Goal: Transaction & Acquisition: Purchase product/service

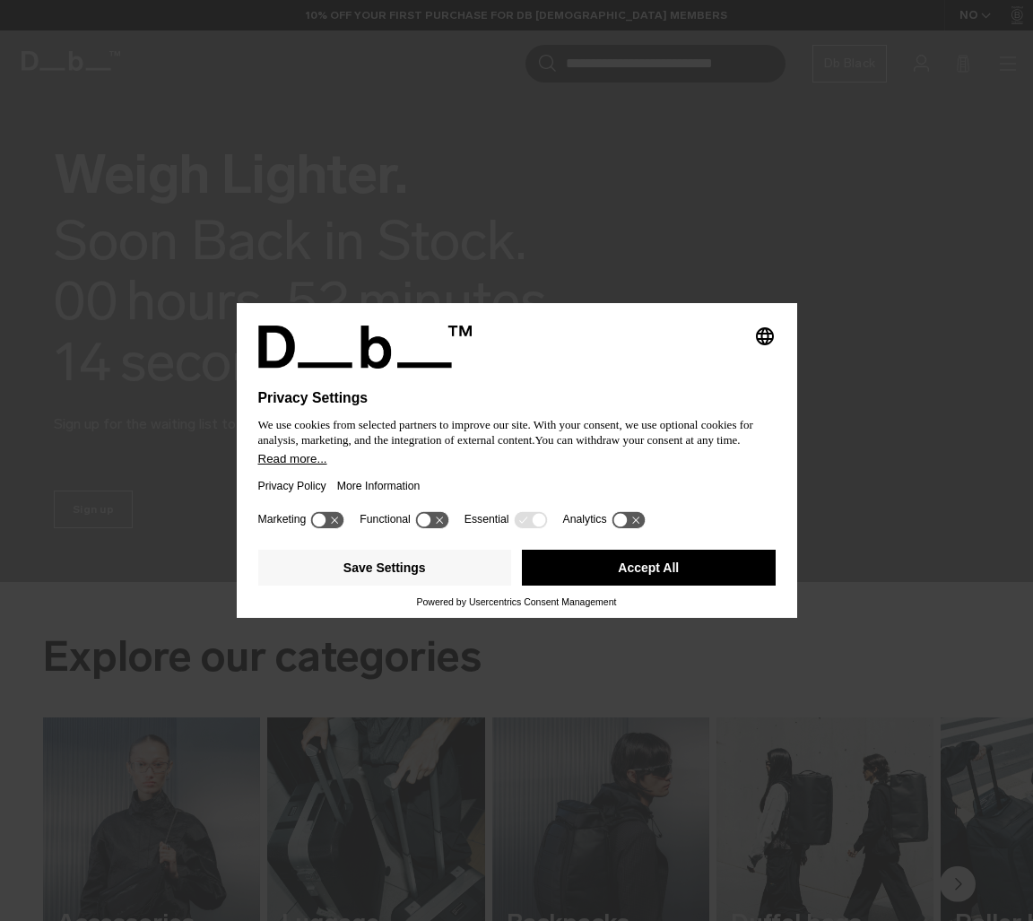
click at [623, 572] on button "Accept All" at bounding box center [649, 568] width 254 height 36
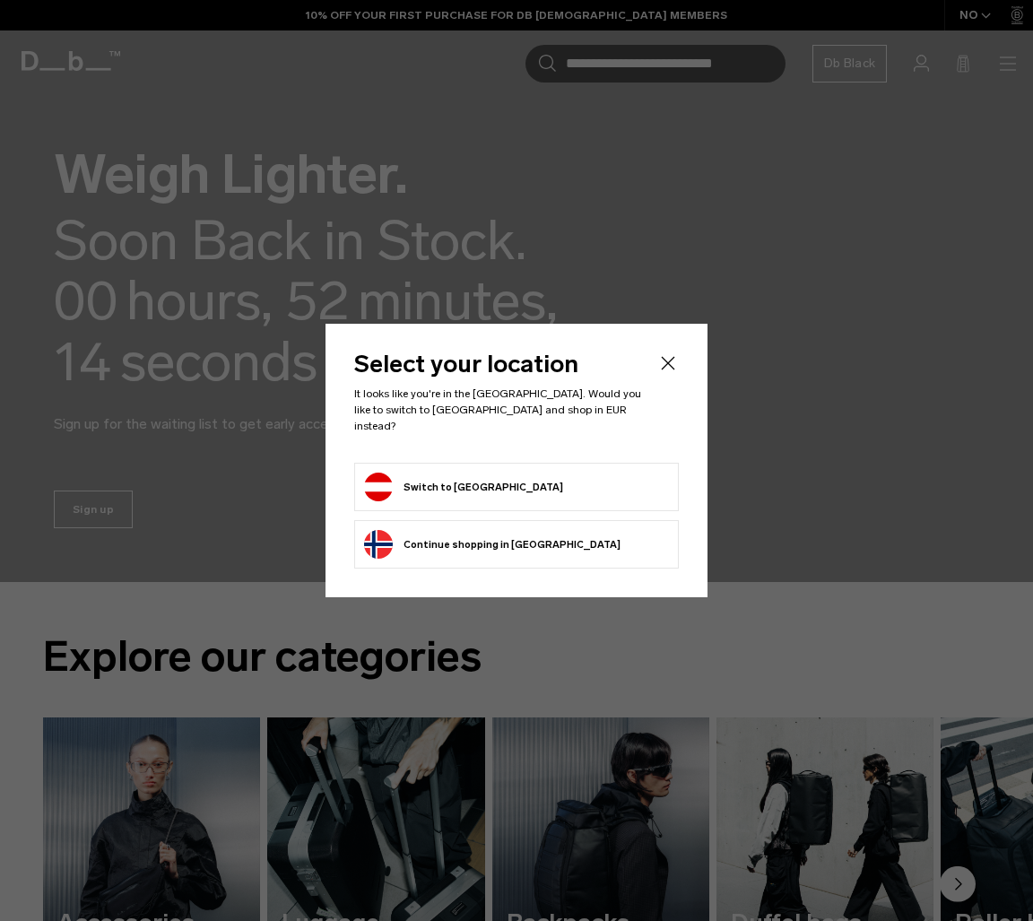
click at [484, 479] on form "Switch to Austria" at bounding box center [516, 487] width 305 height 29
click at [449, 473] on button "Switch to Austria" at bounding box center [463, 487] width 199 height 29
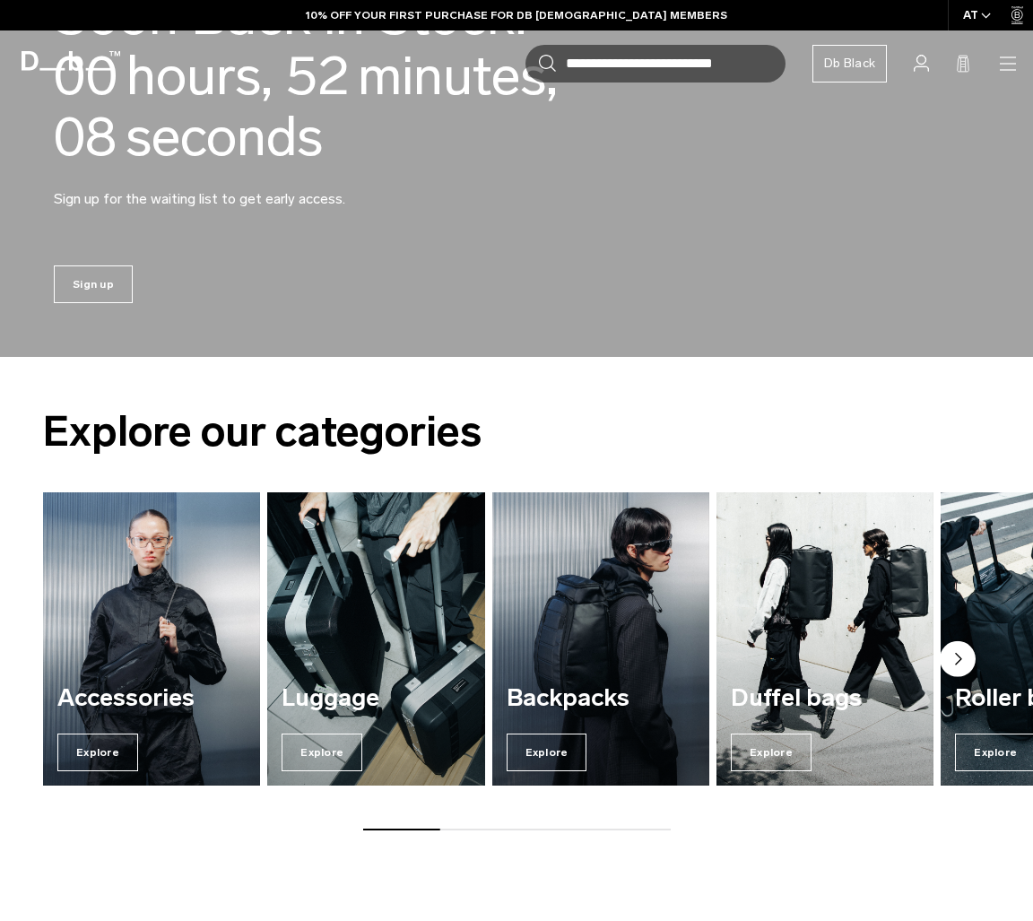
click at [293, 774] on div "Luggage Explore" at bounding box center [375, 728] width 217 height 115
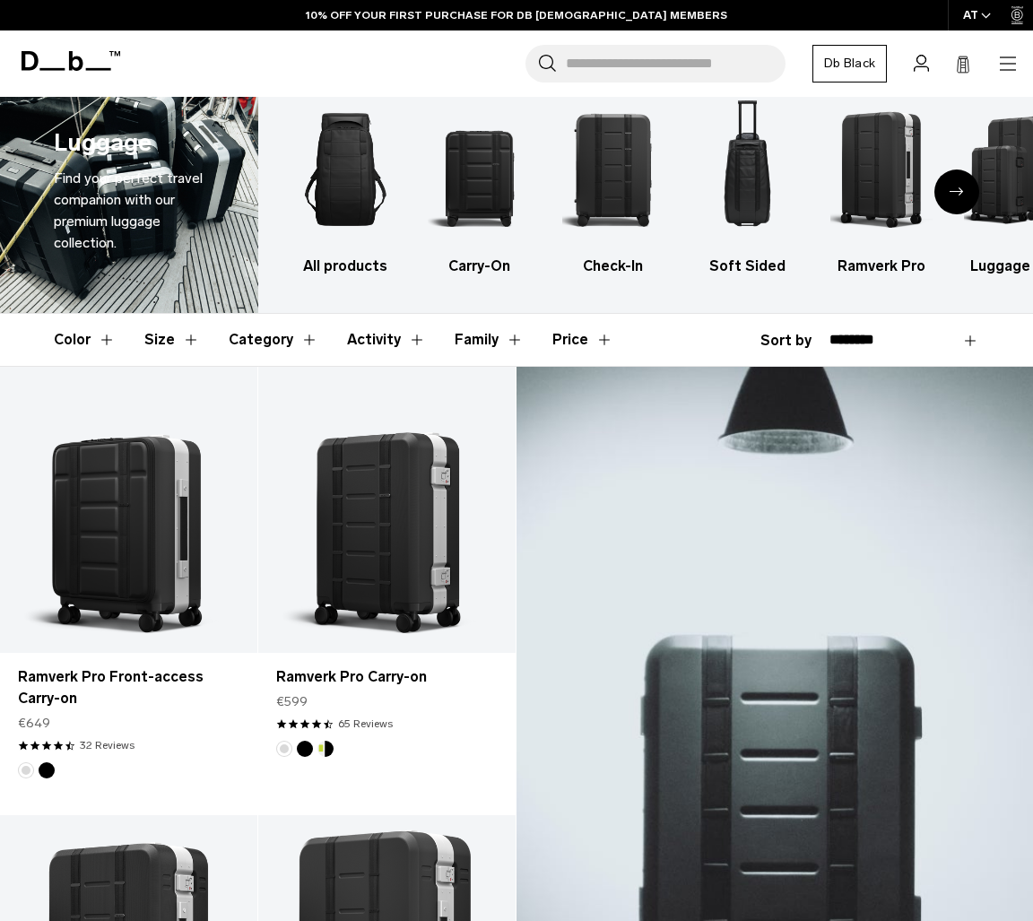
scroll to position [41, 0]
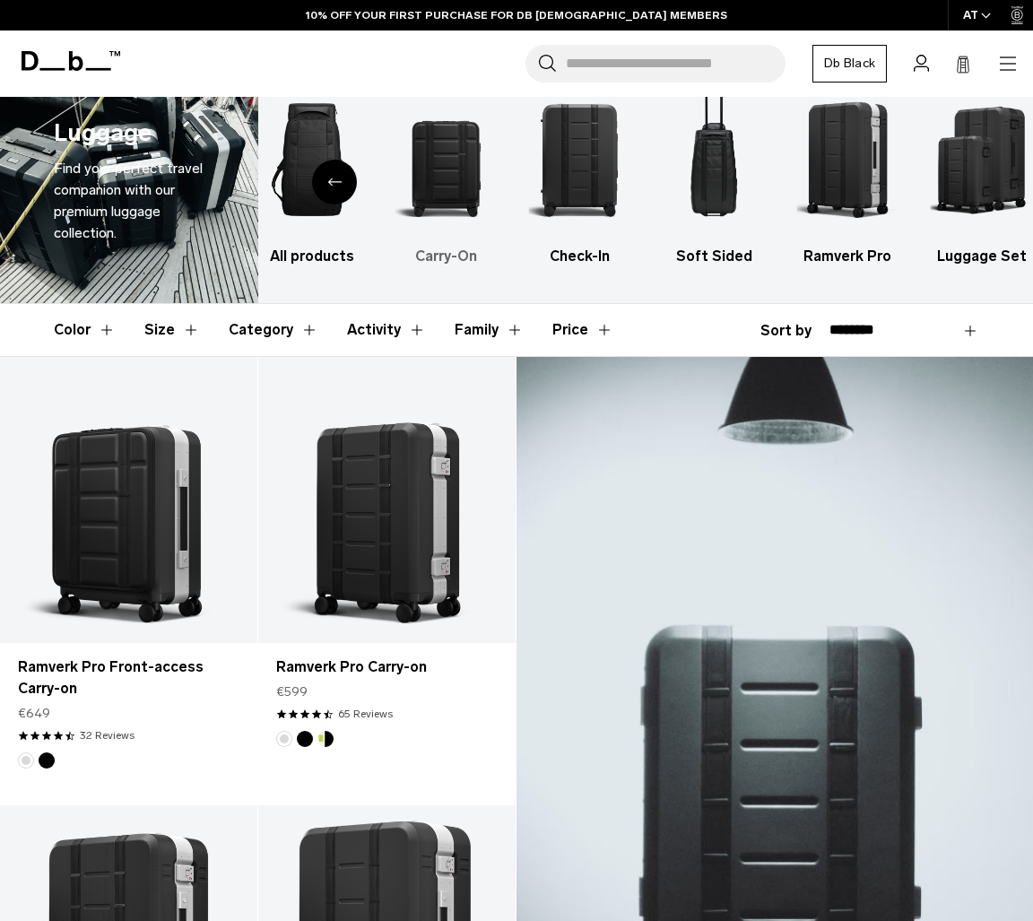
click at [458, 160] on img "2 / 6" at bounding box center [446, 160] width 102 height 154
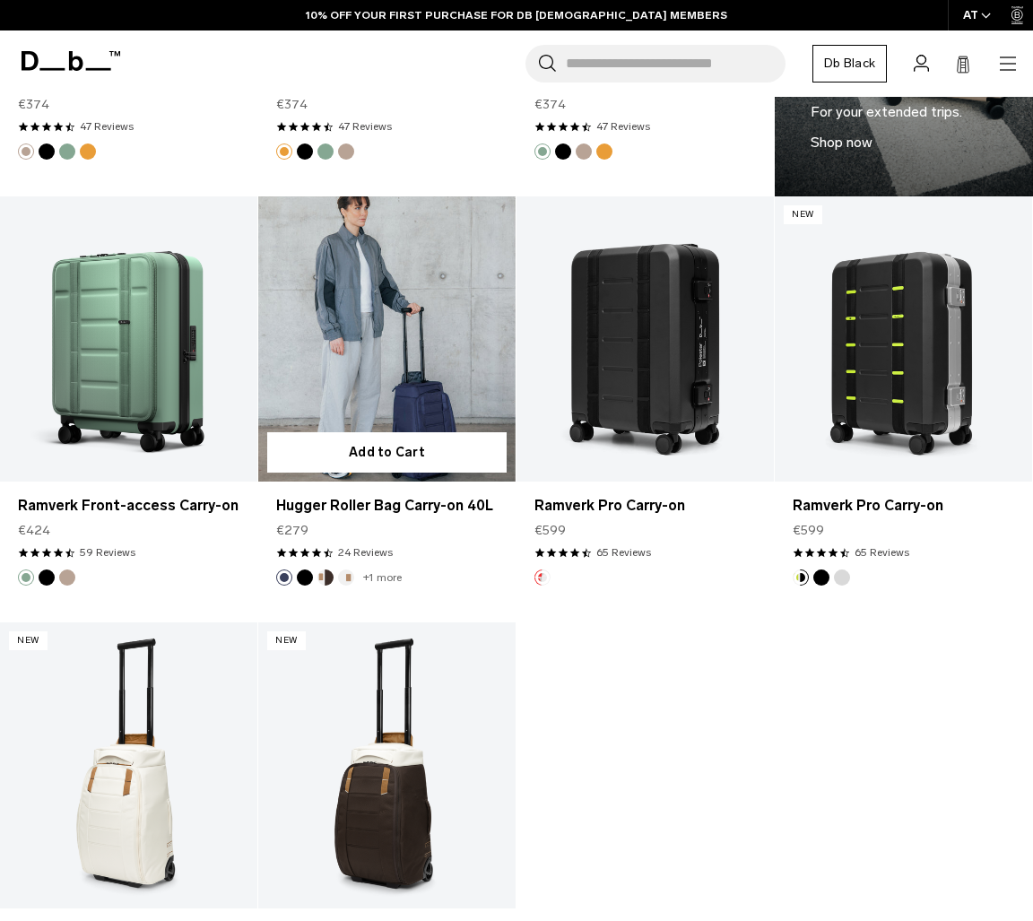
scroll to position [1564, 0]
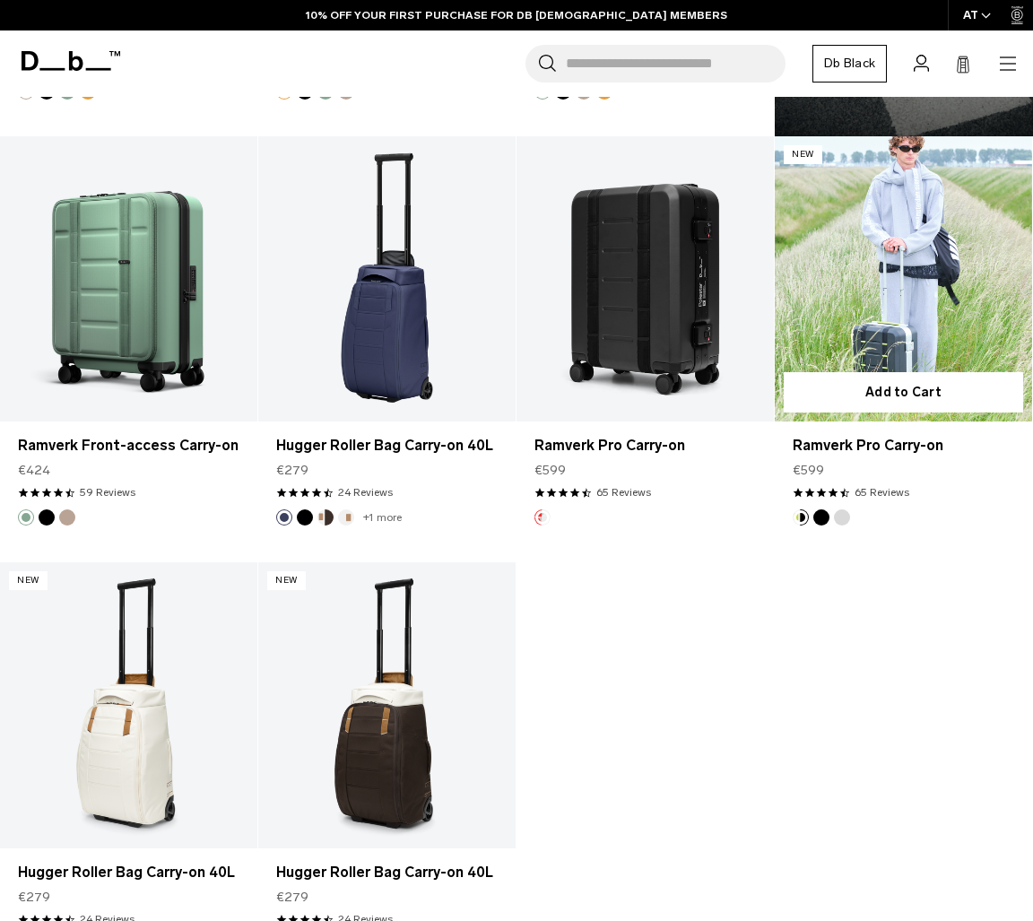
click at [879, 276] on link "Ramverk Pro Carry-on" at bounding box center [903, 279] width 257 height 286
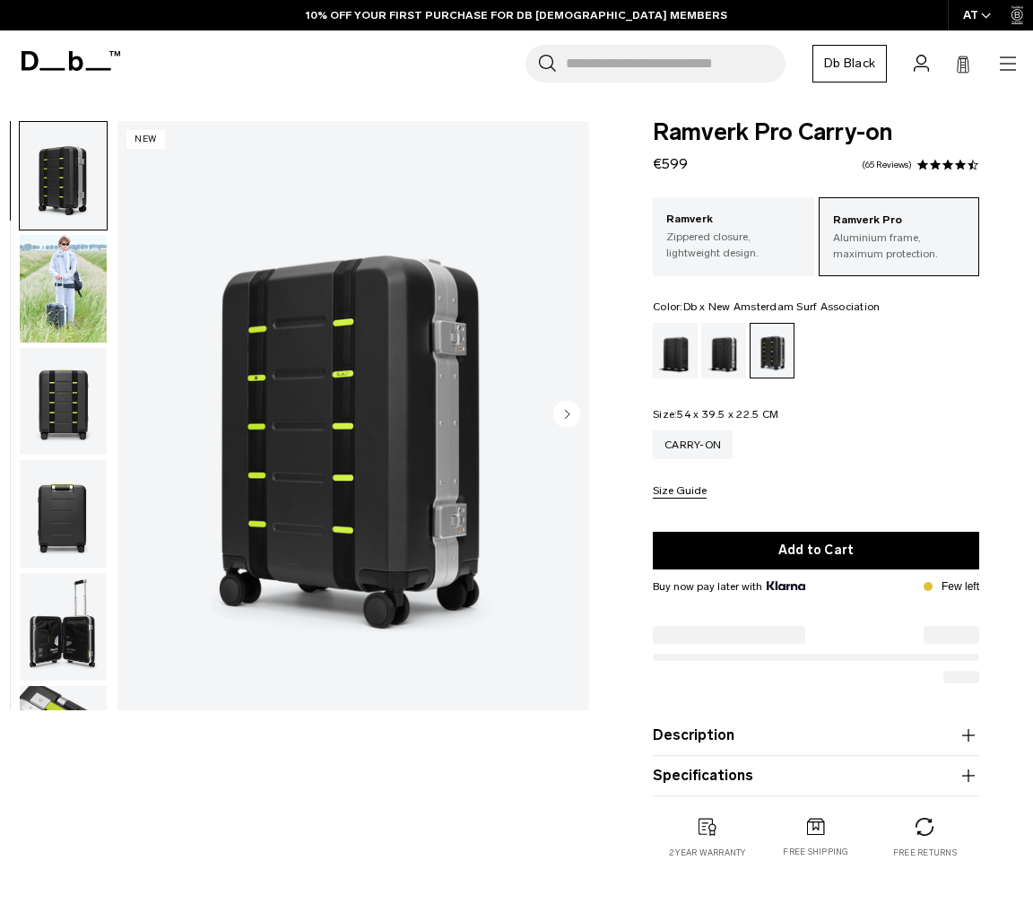
click at [329, 305] on img "1 / 7" at bounding box center [354, 415] width 472 height 589
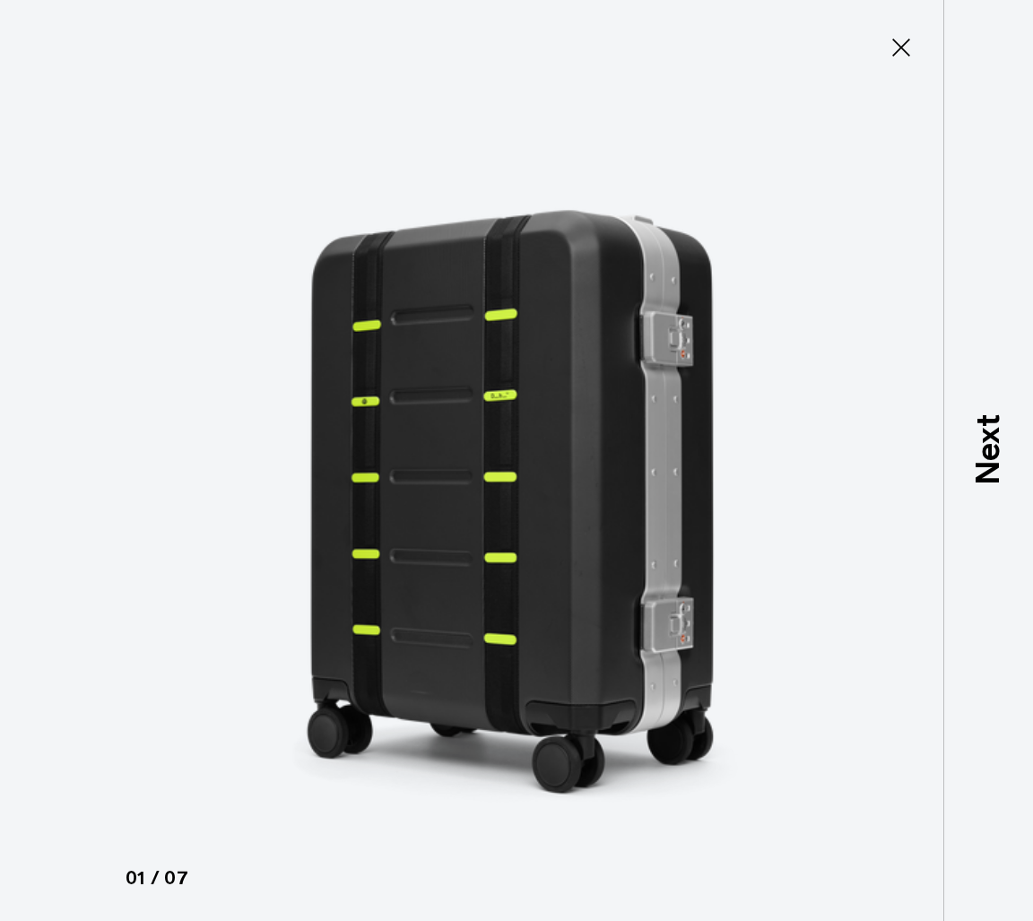
click at [902, 62] on button "Close" at bounding box center [901, 48] width 59 height 38
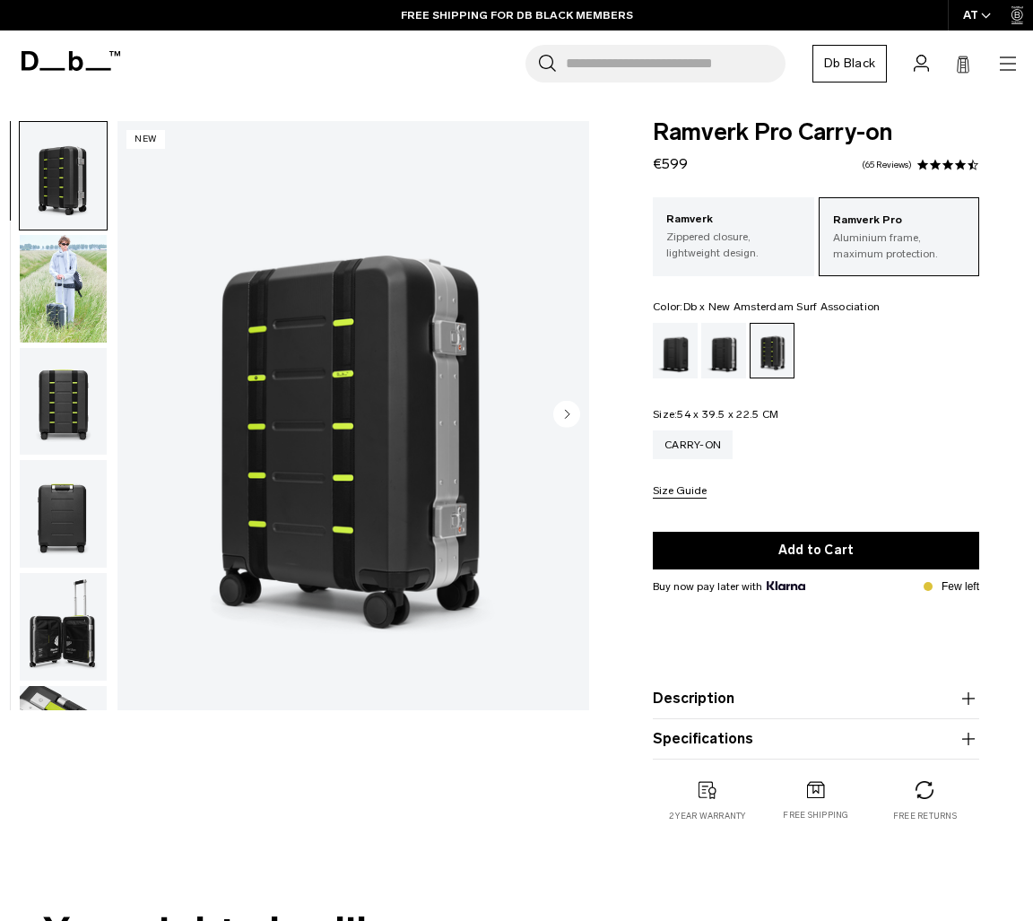
click at [79, 414] on img "button" at bounding box center [63, 402] width 87 height 108
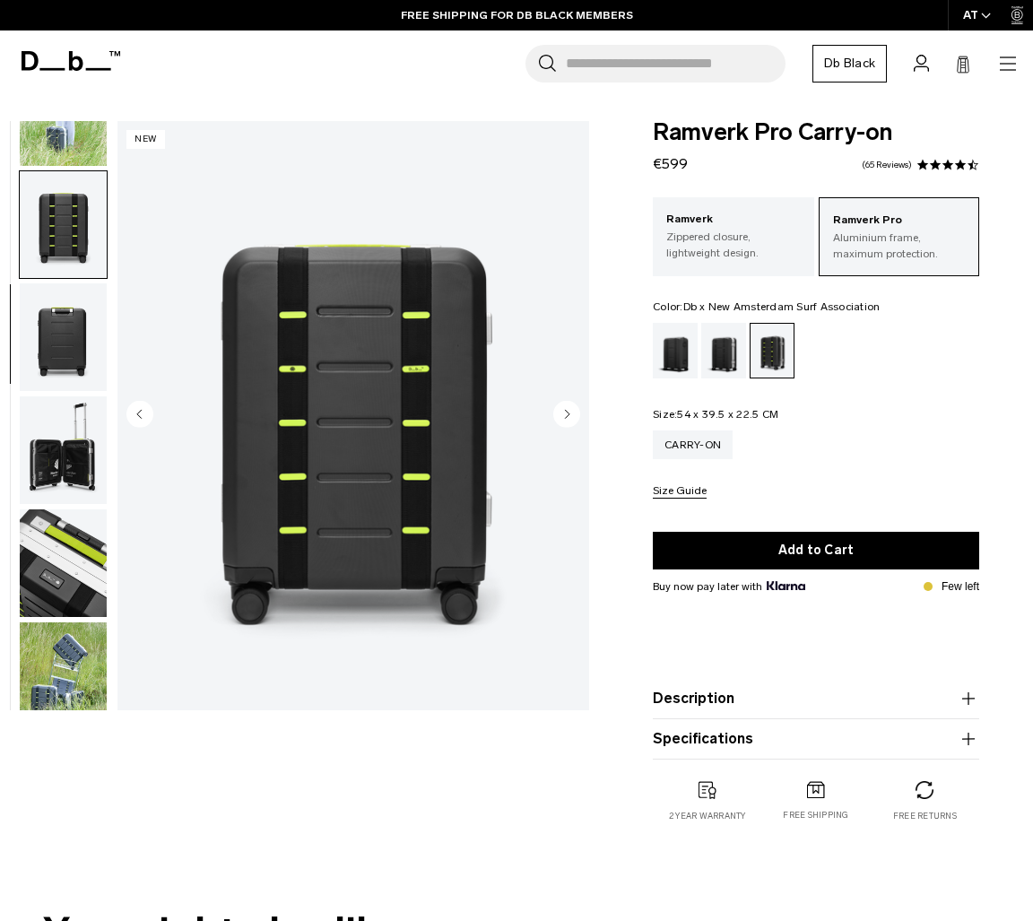
scroll to position [206, 0]
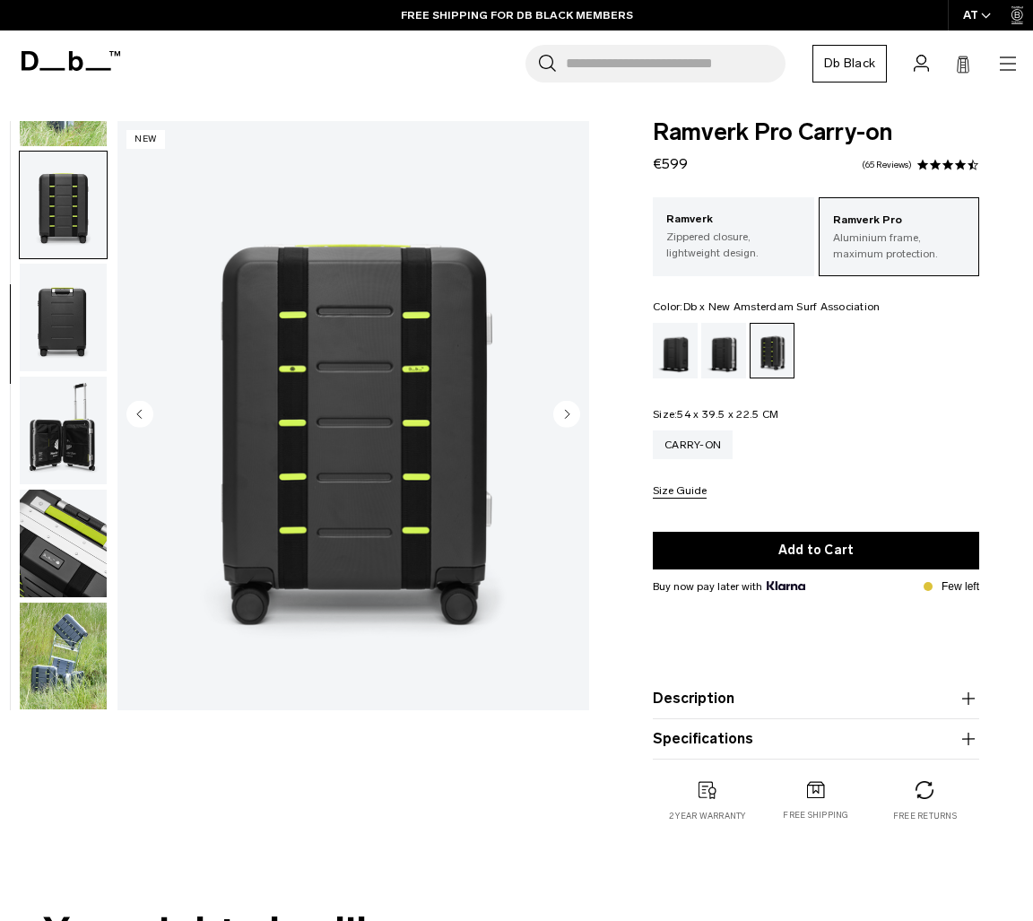
click at [64, 467] on img "button" at bounding box center [63, 431] width 87 height 108
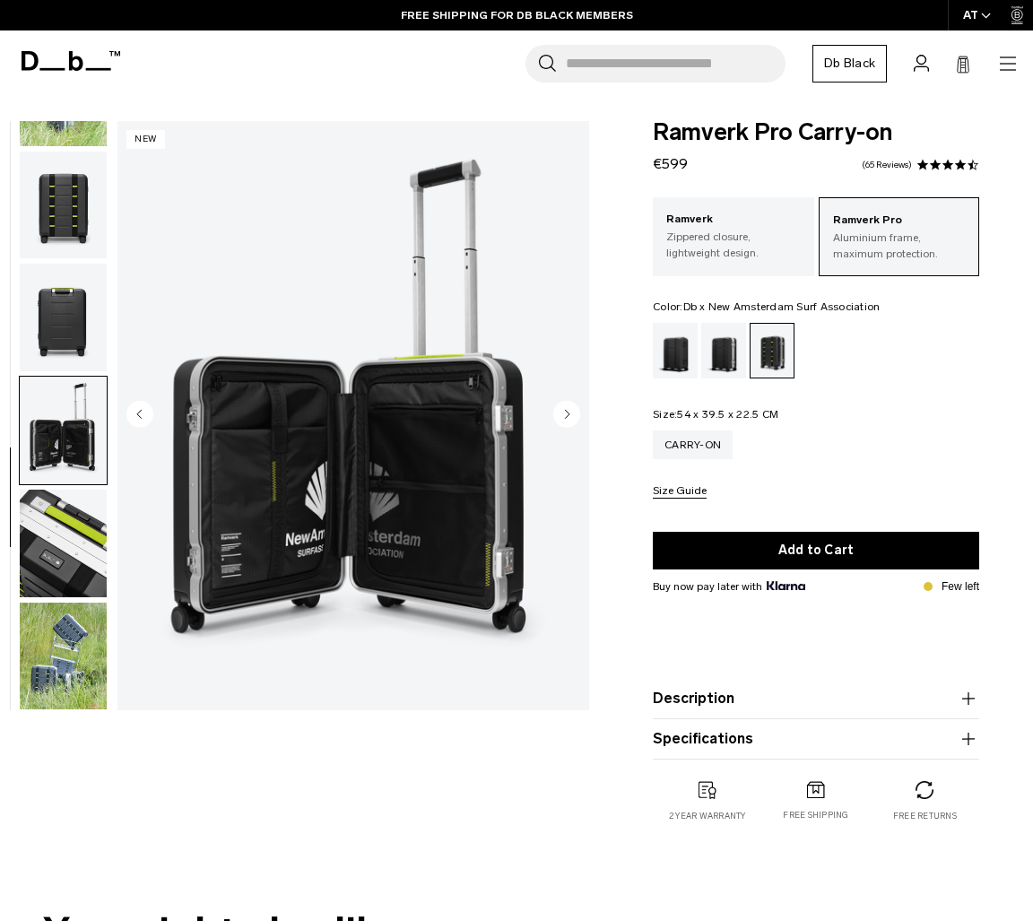
click at [64, 534] on img "button" at bounding box center [63, 544] width 87 height 108
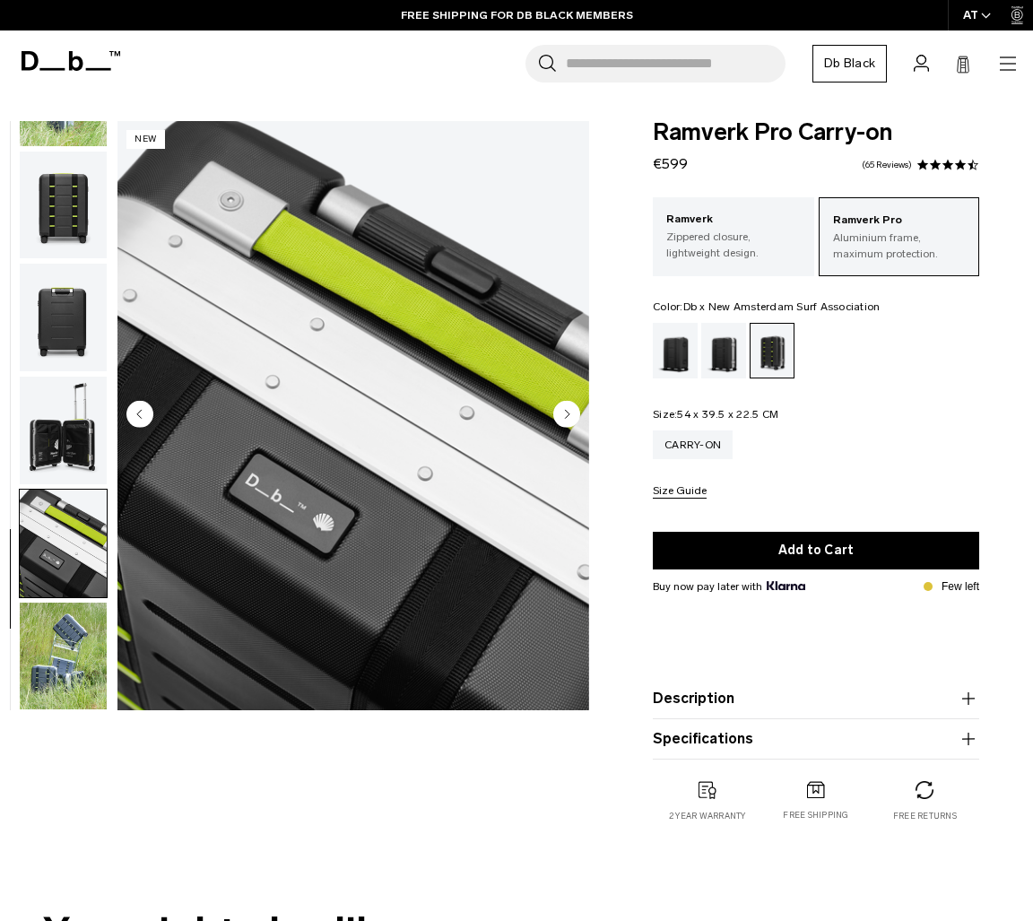
click at [54, 438] on img "button" at bounding box center [63, 431] width 87 height 108
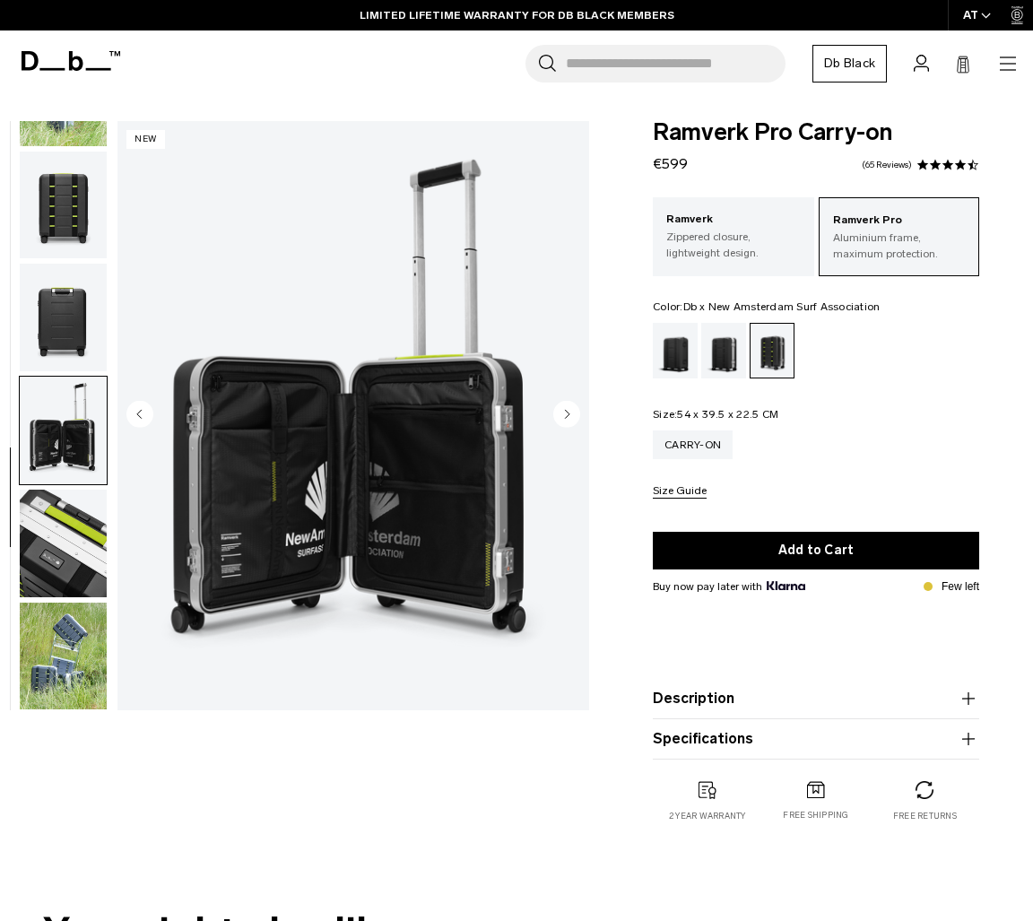
click at [34, 665] on img "button" at bounding box center [63, 657] width 87 height 108
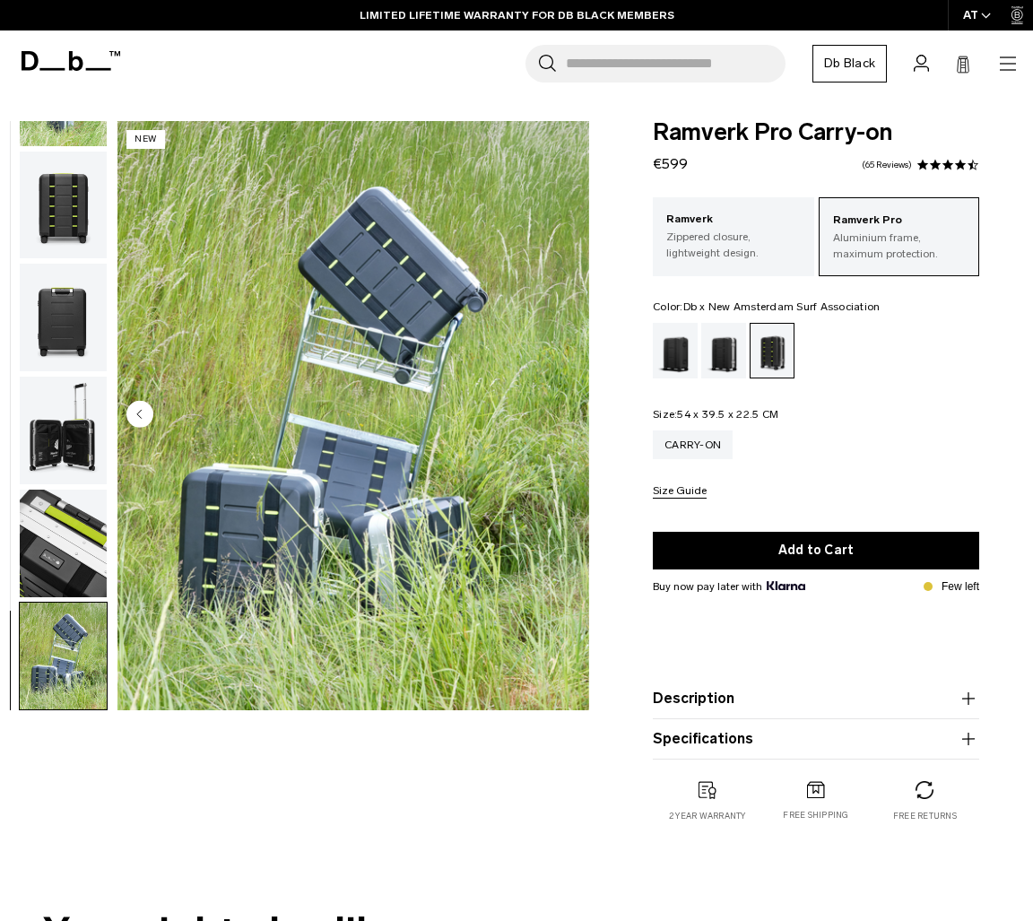
click at [45, 534] on img "button" at bounding box center [63, 544] width 87 height 108
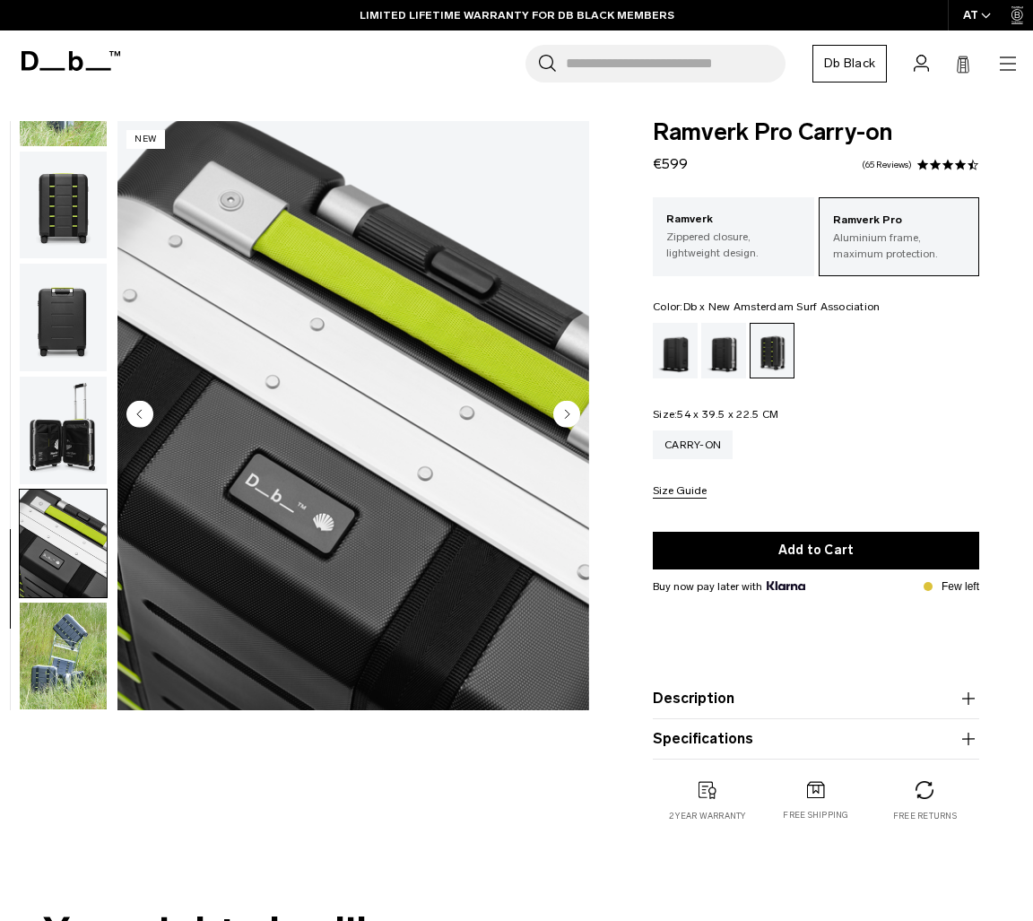
click at [56, 420] on img "button" at bounding box center [63, 431] width 87 height 108
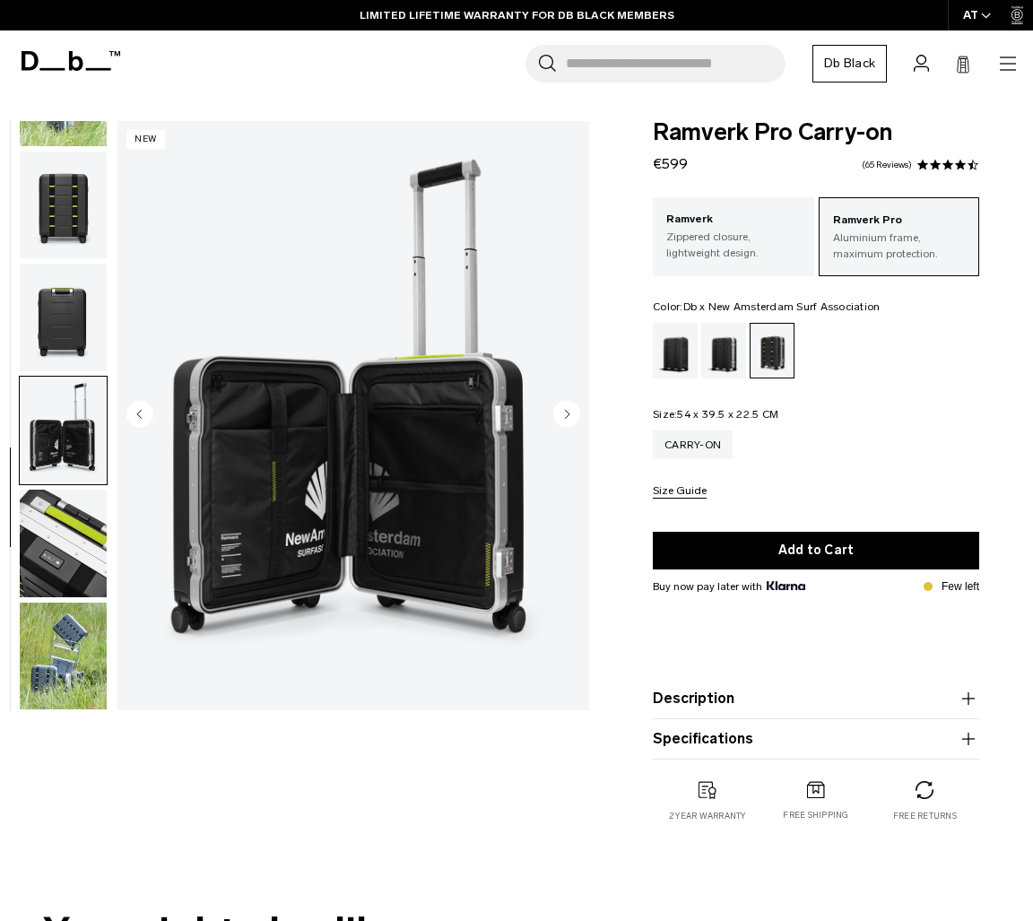
click at [44, 368] on ul at bounding box center [63, 415] width 89 height 589
click at [52, 328] on img "button" at bounding box center [63, 318] width 87 height 108
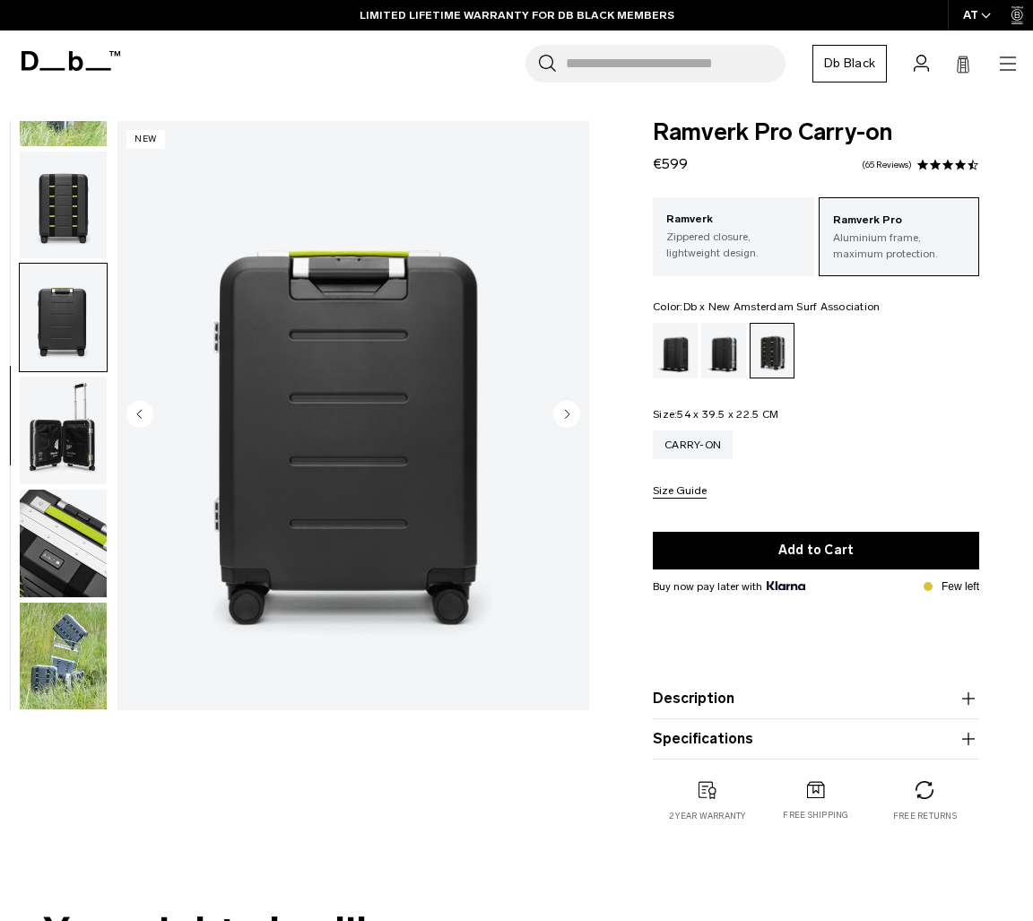
scroll to position [0, 0]
click at [623, 65] on input "Search for Bags, Luggage..." at bounding box center [676, 64] width 220 height 38
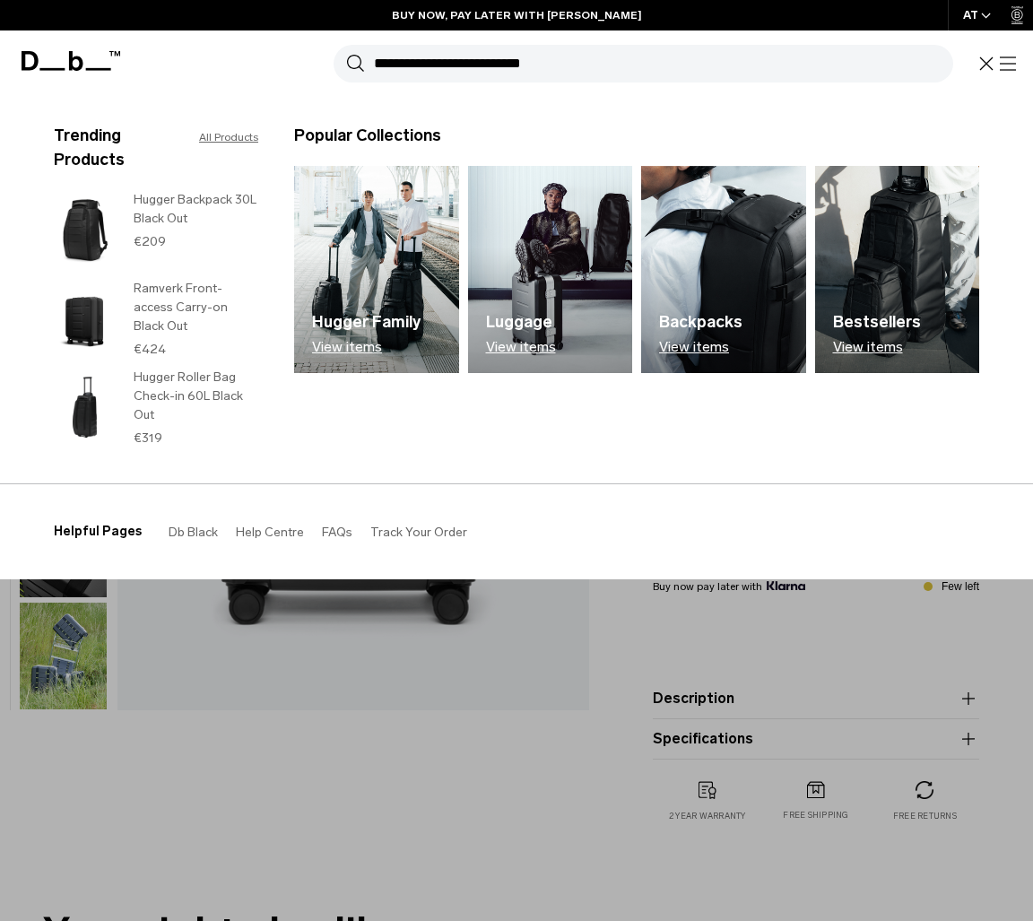
click at [70, 57] on icon at bounding box center [76, 61] width 14 height 20
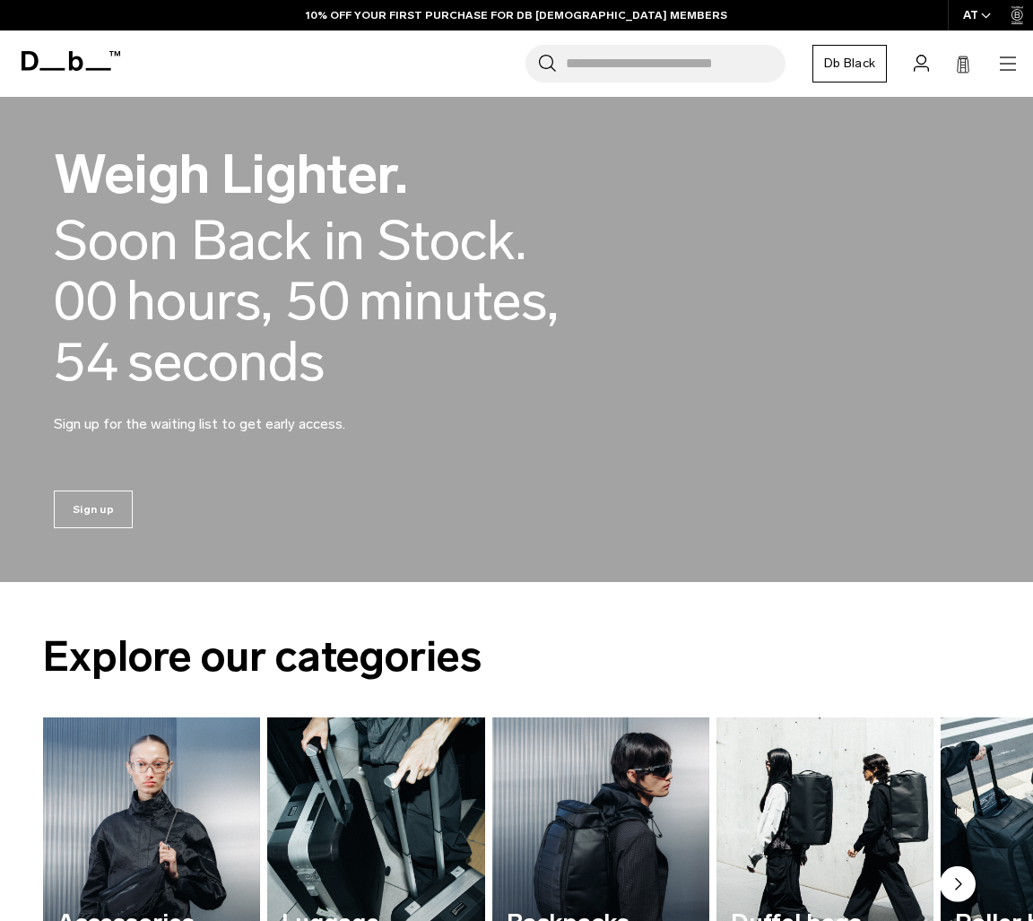
click at [1001, 62] on icon "button" at bounding box center [1009, 64] width 22 height 22
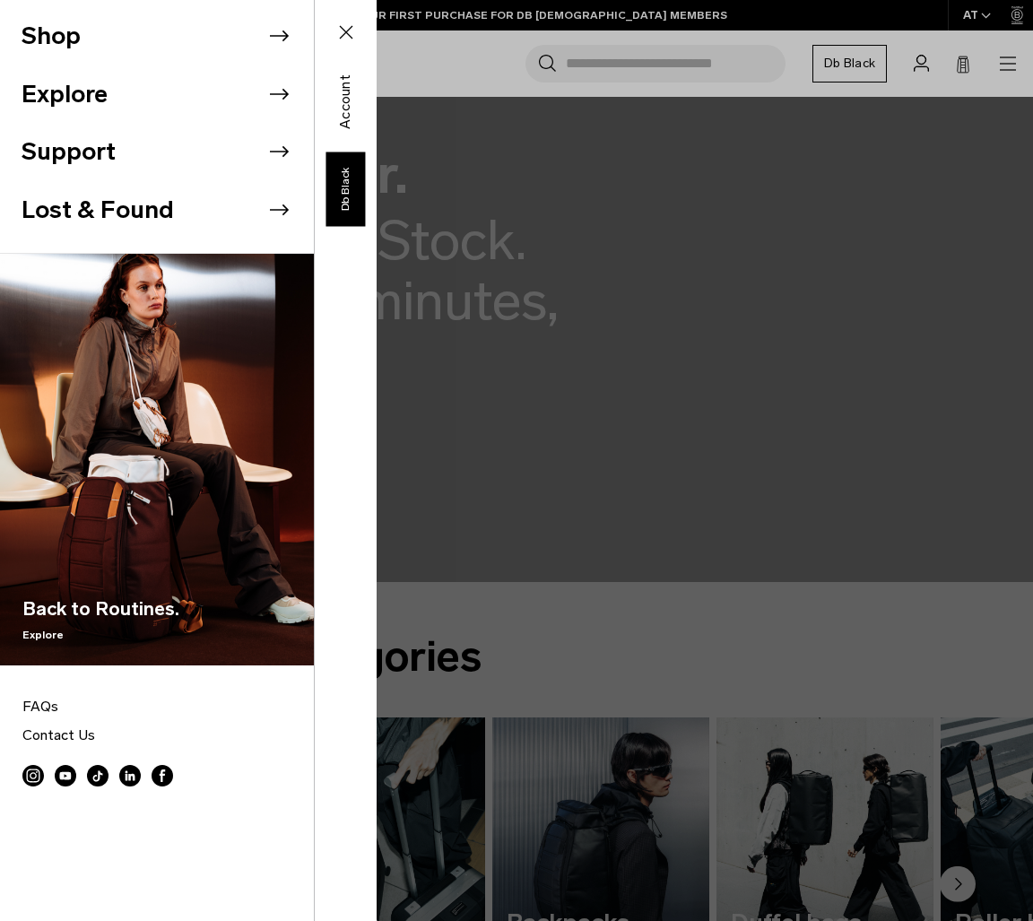
click at [124, 36] on li "Shop" at bounding box center [168, 36] width 292 height 58
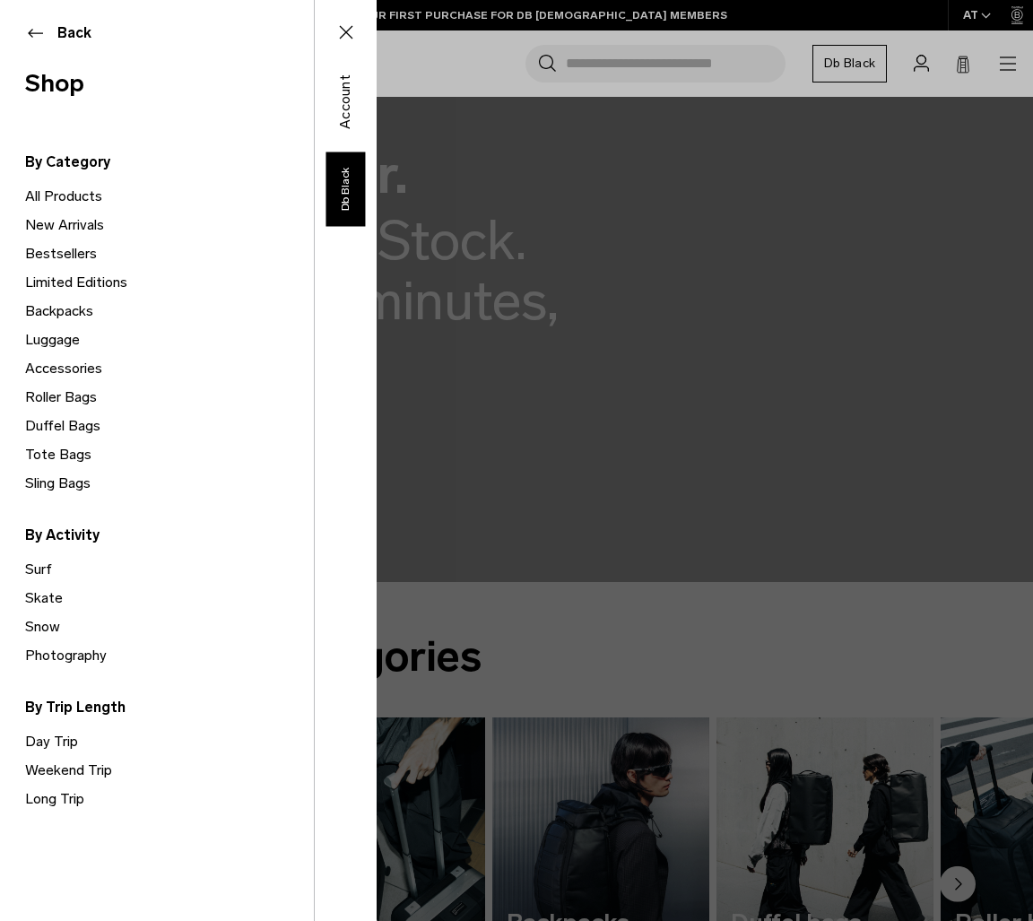
scroll to position [97, 0]
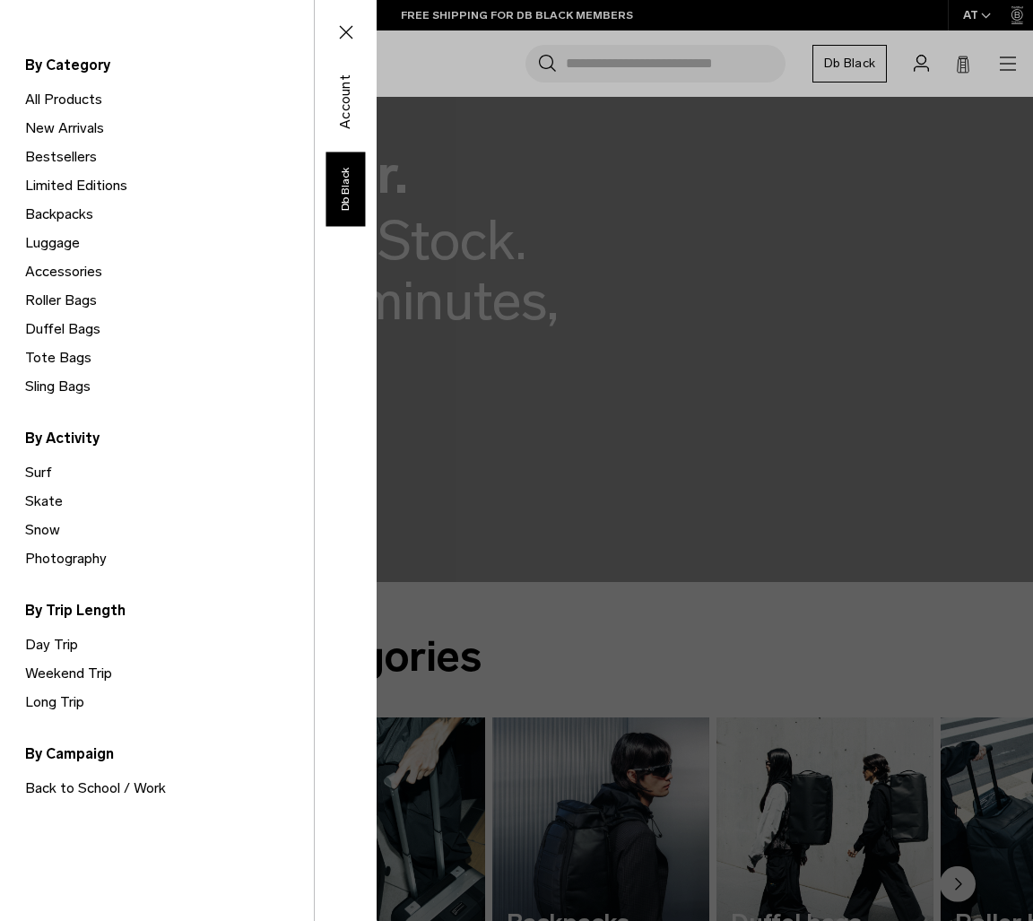
click at [82, 554] on link "Photography" at bounding box center [169, 559] width 289 height 29
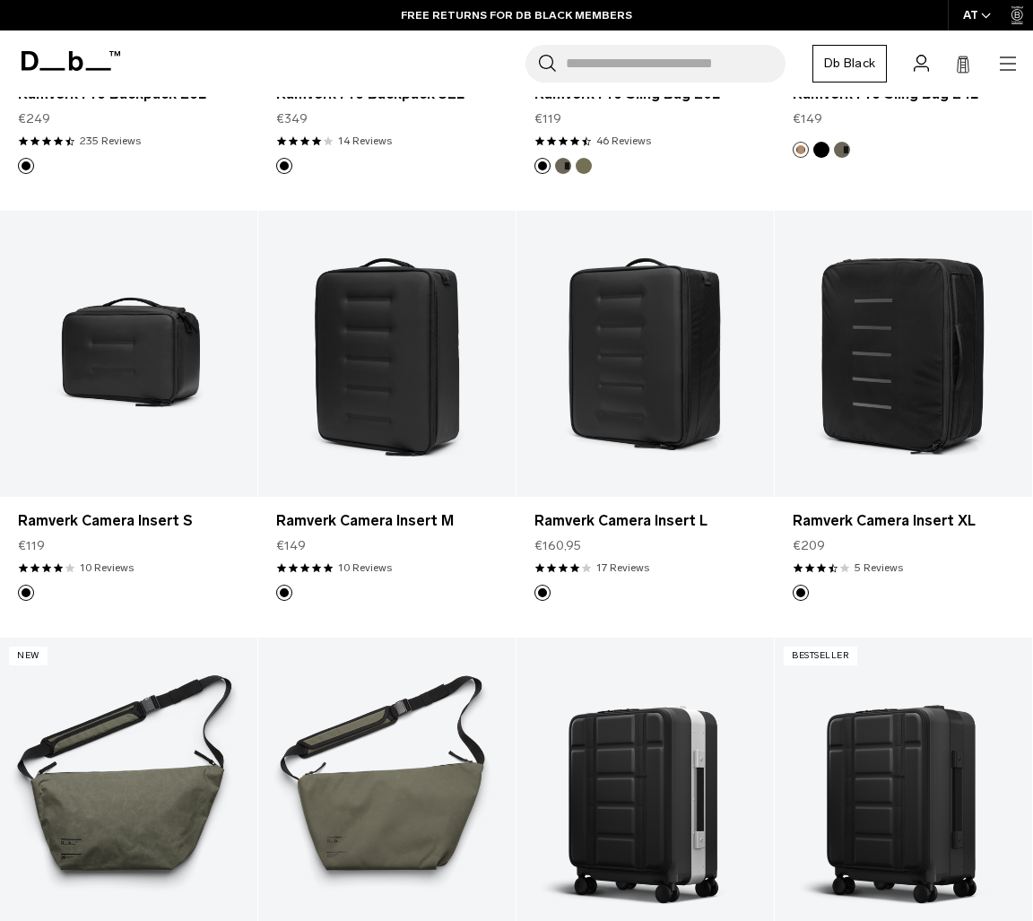
scroll to position [556, 0]
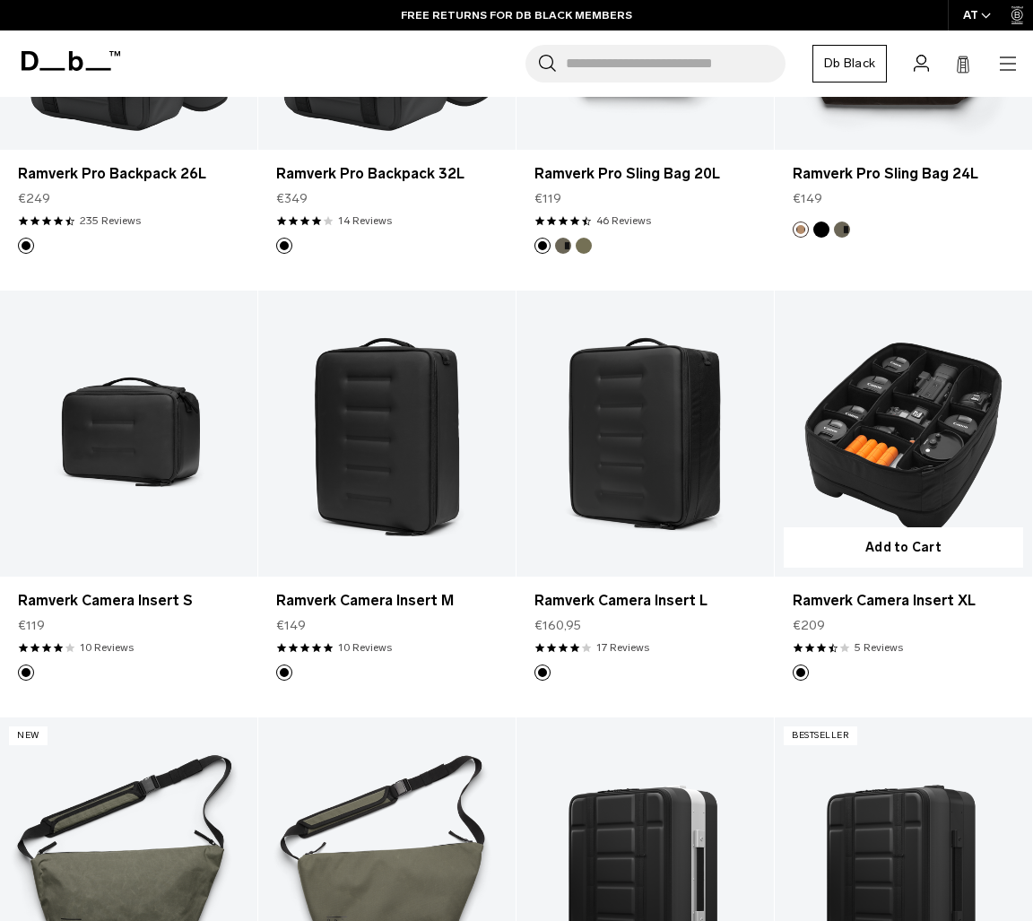
click at [891, 442] on link "Ramverk Camera Insert XL" at bounding box center [903, 434] width 257 height 286
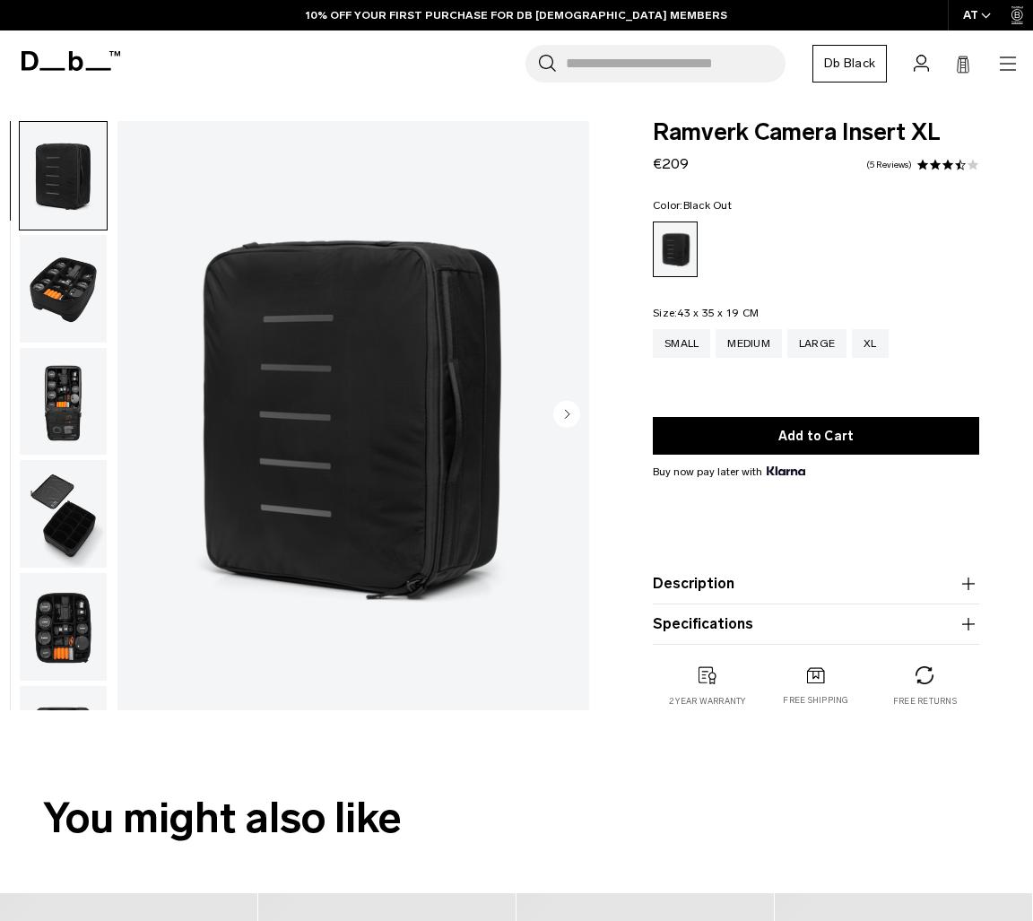
click at [71, 612] on img "button" at bounding box center [63, 627] width 87 height 108
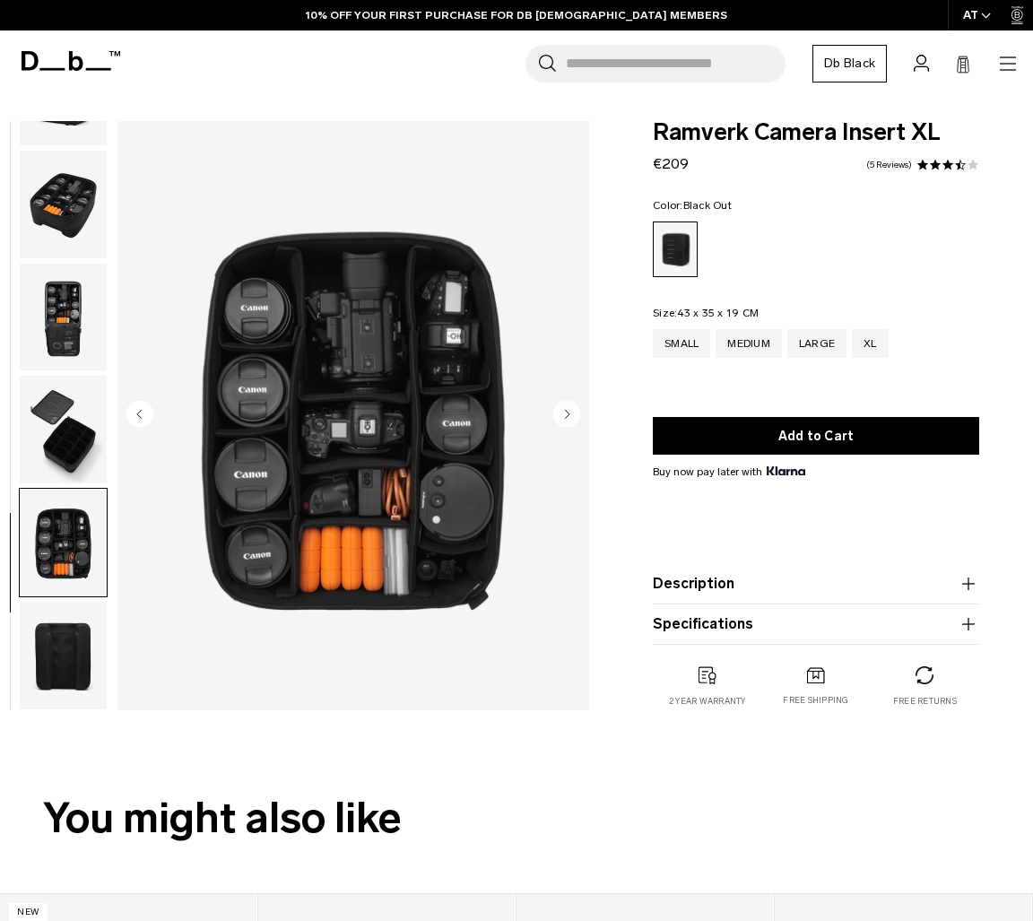
click at [57, 423] on img "button" at bounding box center [63, 430] width 87 height 108
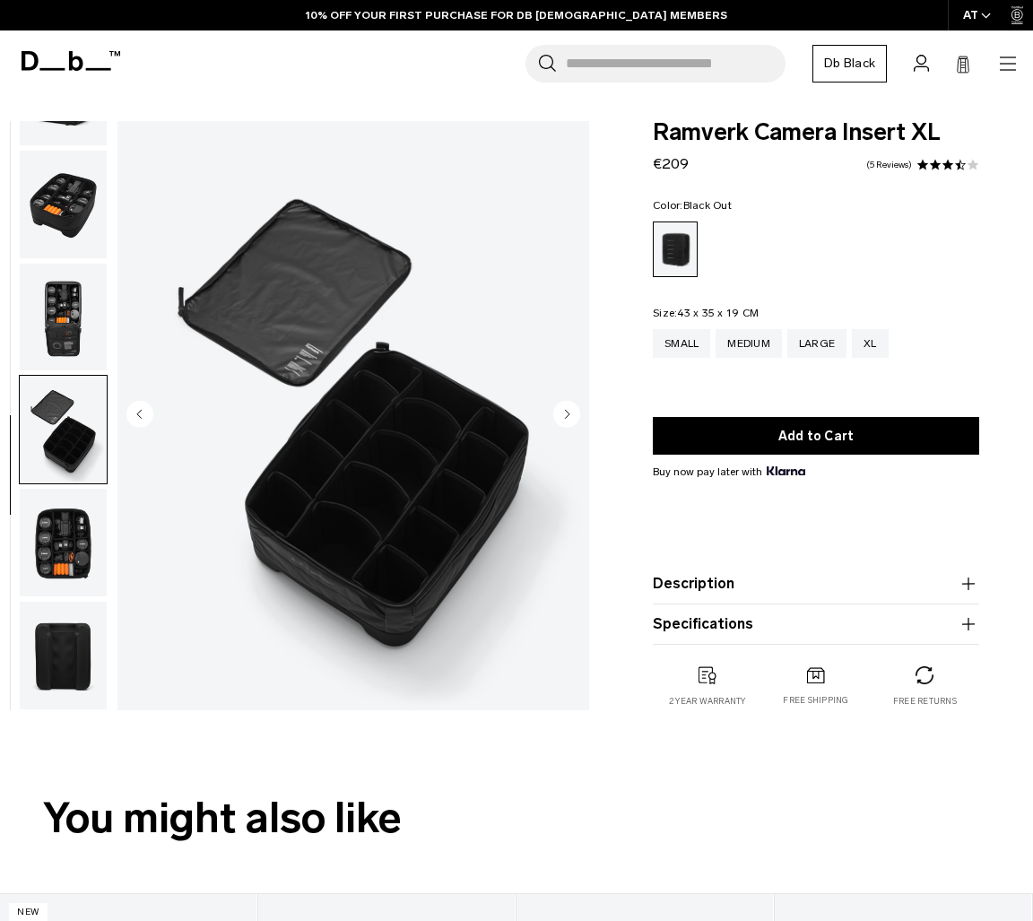
click at [57, 519] on img "button" at bounding box center [63, 543] width 87 height 108
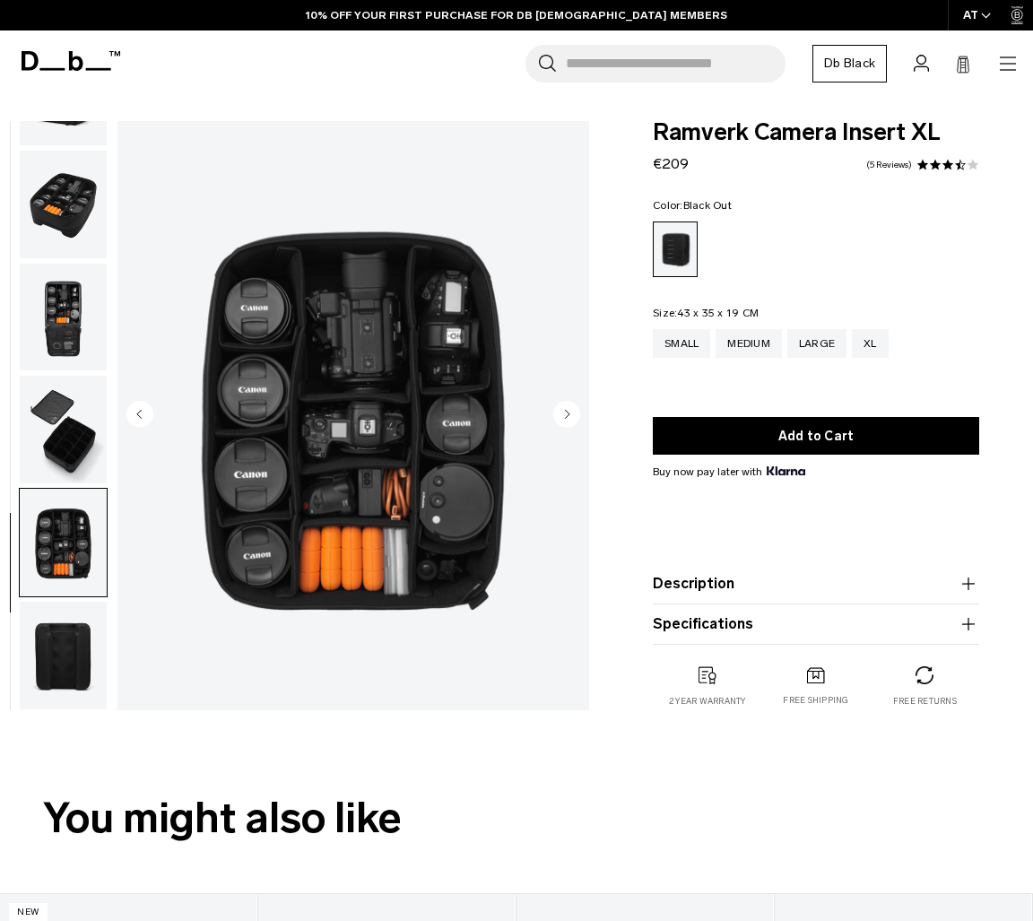
click at [56, 606] on img "button" at bounding box center [63, 656] width 87 height 108
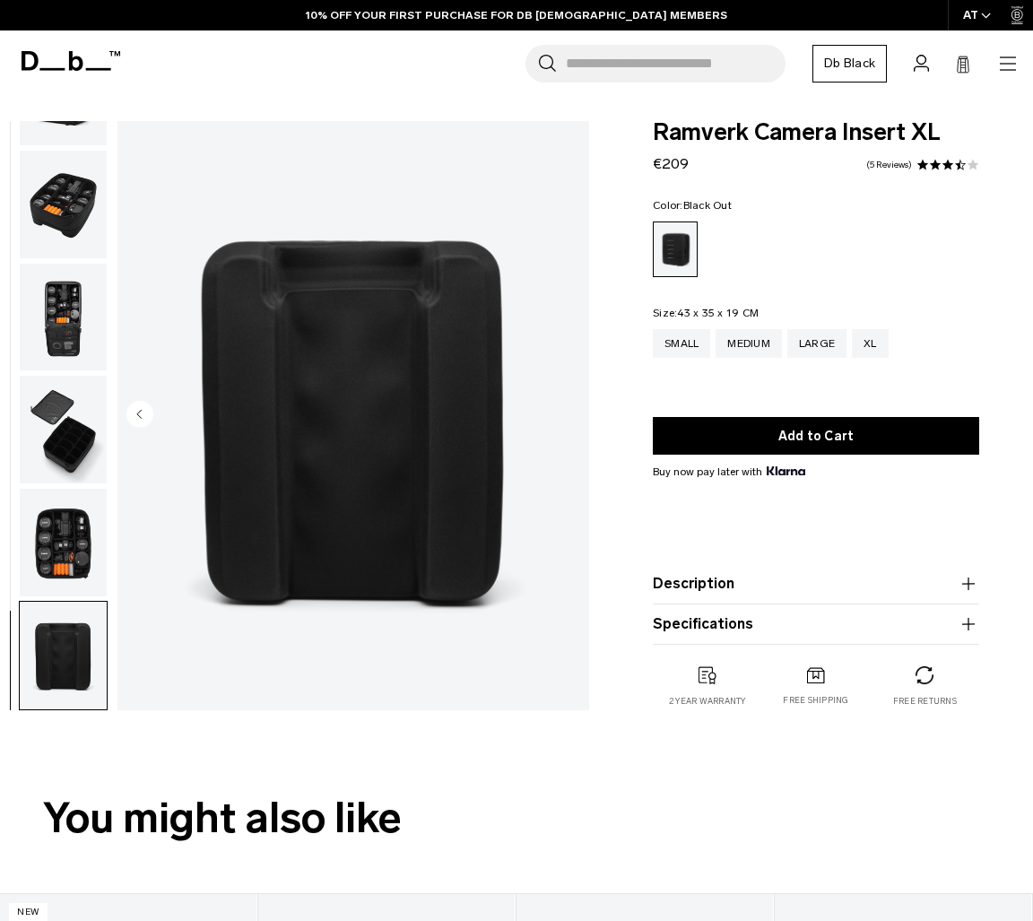
click at [56, 681] on img "button" at bounding box center [63, 656] width 87 height 108
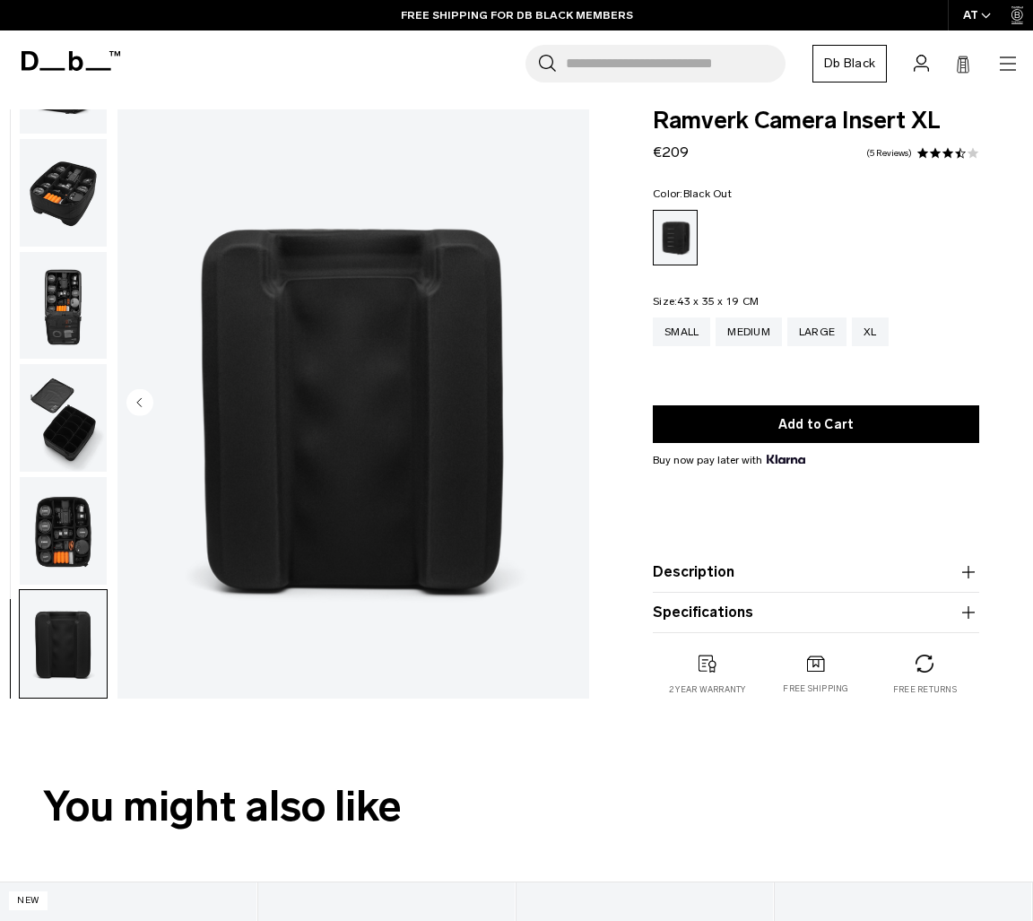
scroll to position [21, 0]
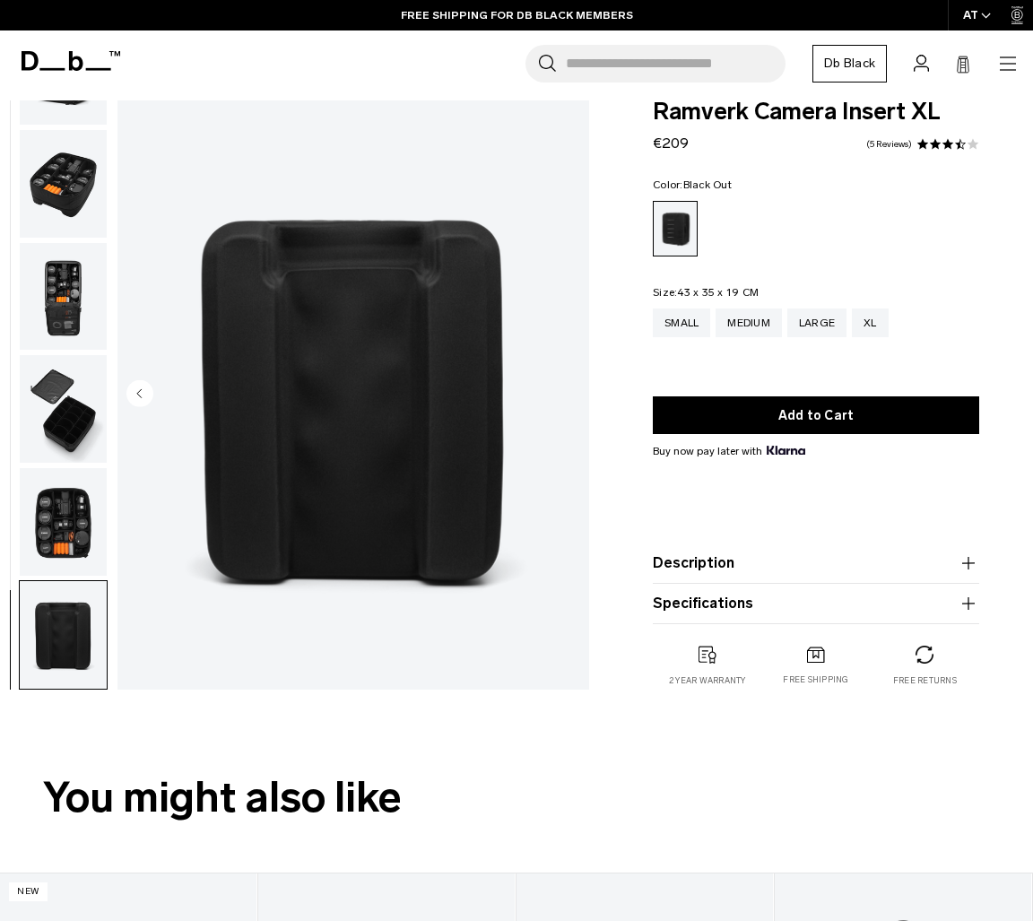
click at [38, 440] on img "button" at bounding box center [63, 409] width 87 height 108
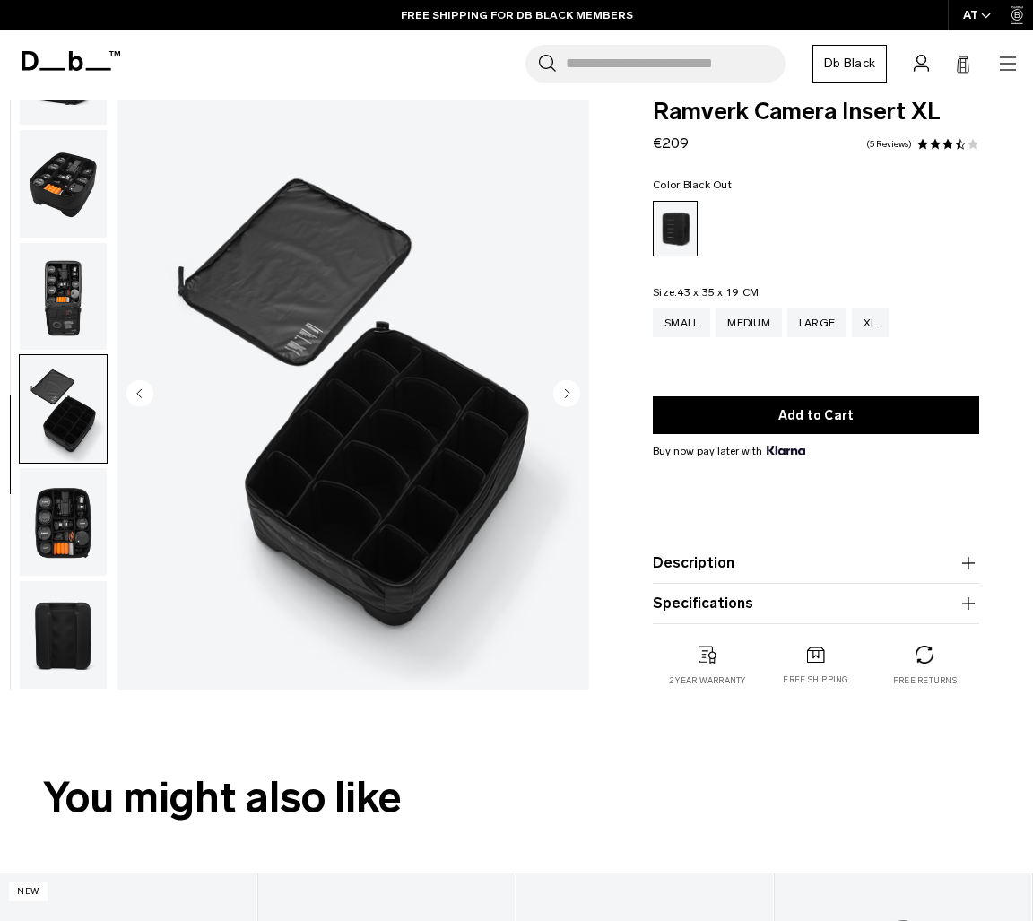
click at [38, 318] on img "button" at bounding box center [63, 297] width 87 height 108
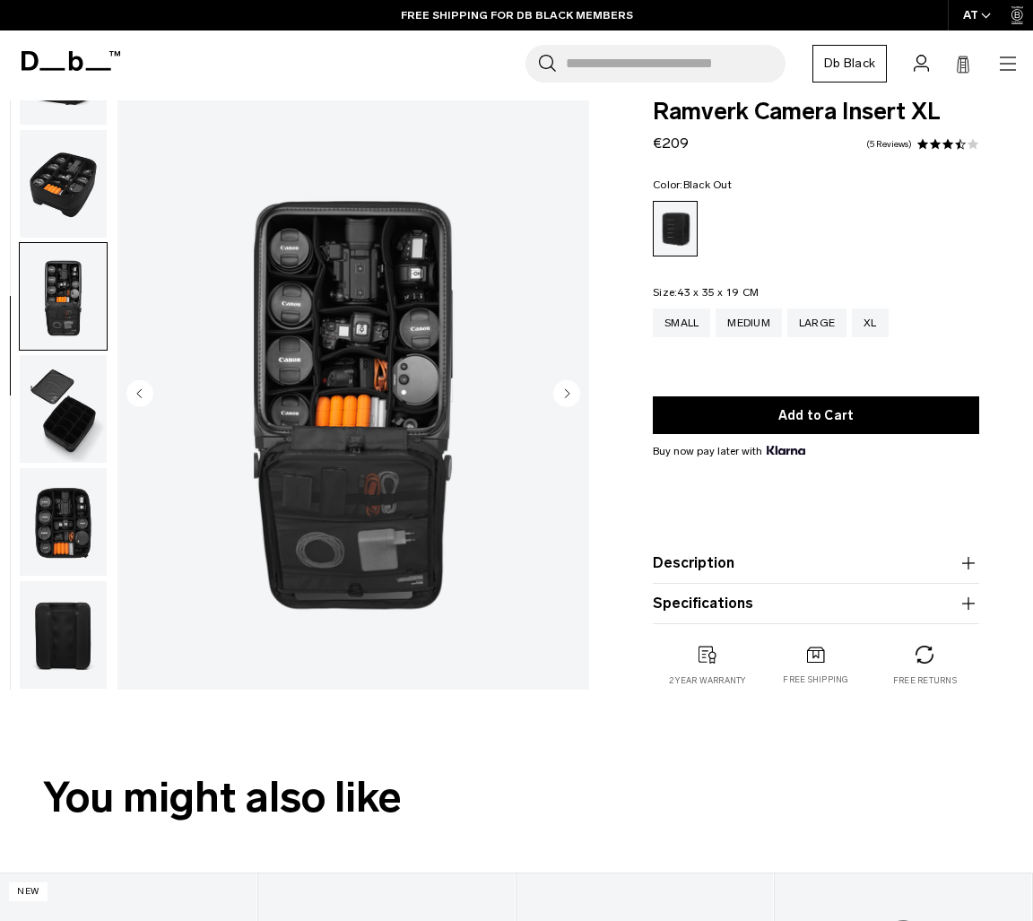
click at [44, 196] on img "button" at bounding box center [63, 184] width 87 height 108
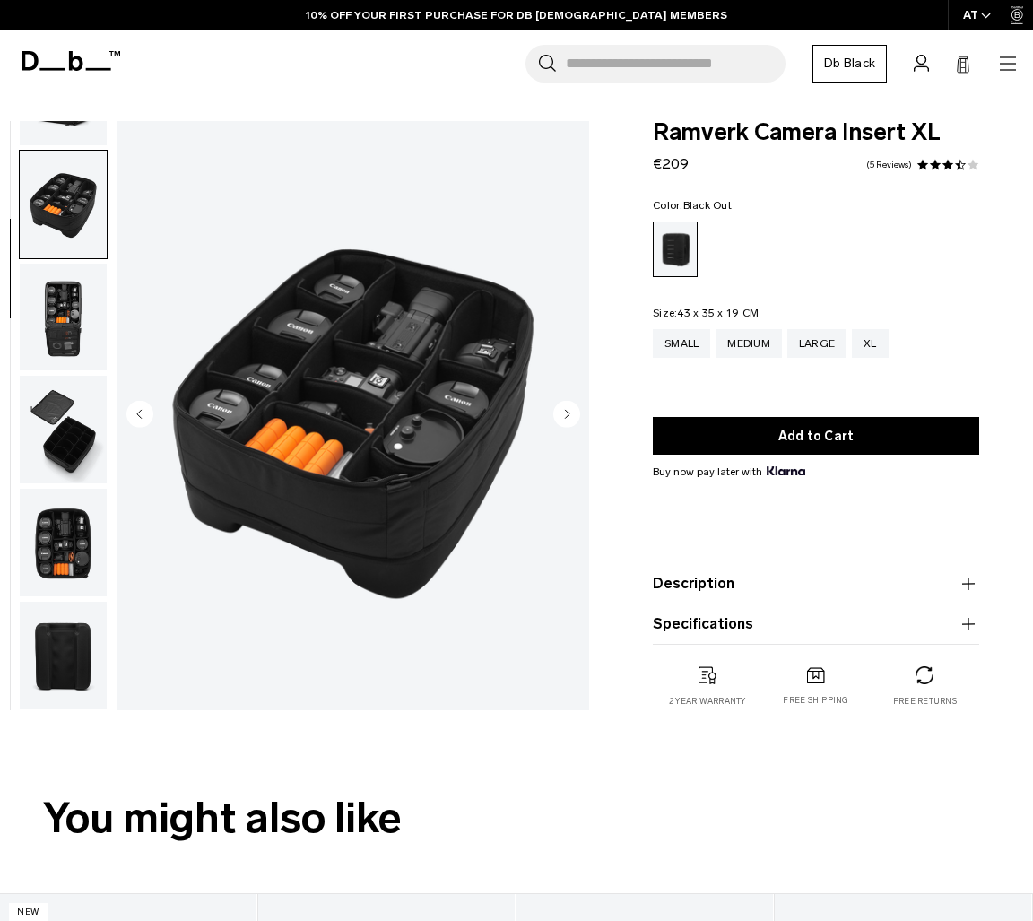
scroll to position [0, 0]
drag, startPoint x: 649, startPoint y: 135, endPoint x: 938, endPoint y: 133, distance: 289.8
click at [938, 133] on div "Ramverk Camera Insert XL €209 3.6 star rating 5 Reviews Color: Black Out Out of…" at bounding box center [816, 432] width 434 height 623
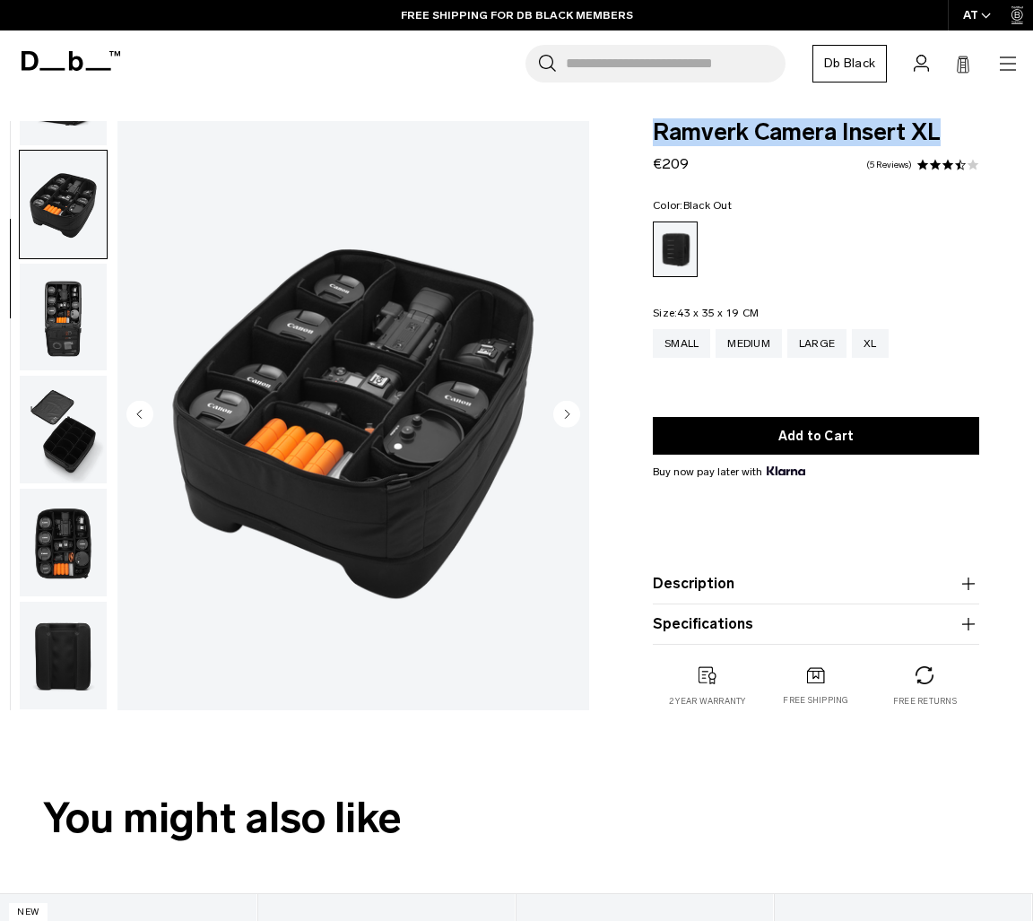
copy span "Ramverk Camera Insert XL"
